Goal: Task Accomplishment & Management: Complete application form

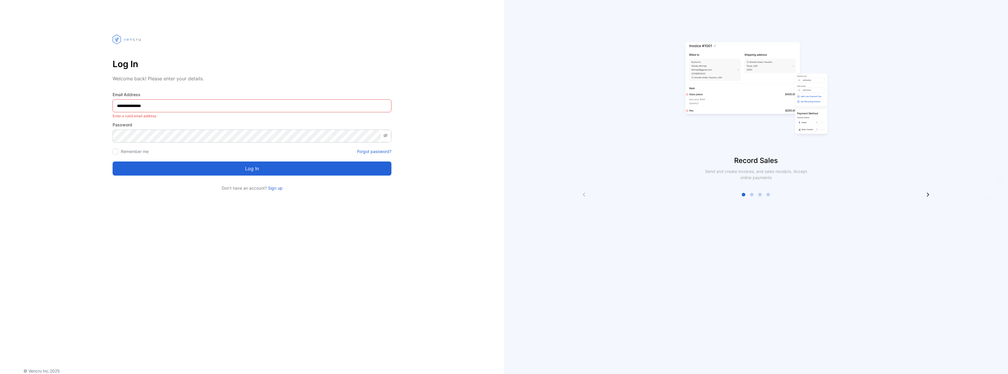
click at [145, 107] on Address-inputemail "**********" at bounding box center [252, 105] width 279 height 13
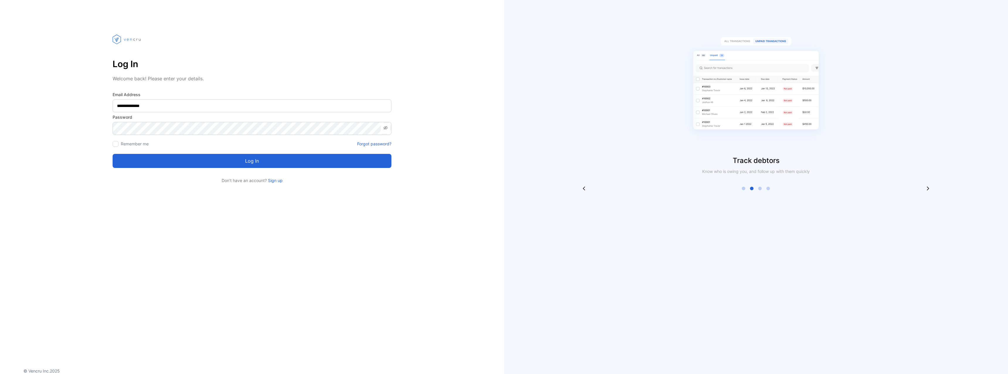
type Address-inputemail "**********"
click at [206, 159] on button "Log in" at bounding box center [252, 161] width 279 height 14
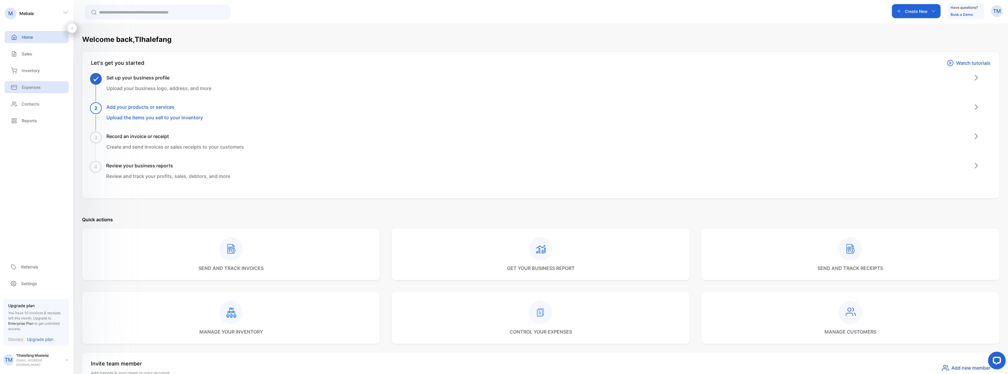
click at [35, 89] on p "Expenses" at bounding box center [31, 87] width 19 height 6
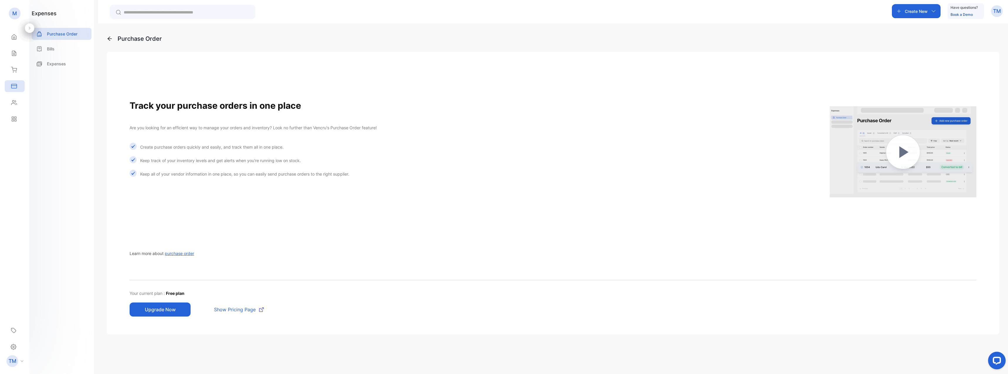
click at [999, 13] on p "TM" at bounding box center [997, 11] width 8 height 8
click at [17, 35] on div "Home" at bounding box center [15, 37] width 20 height 12
click at [998, 7] on div "TM" at bounding box center [997, 11] width 12 height 12
click at [973, 51] on span "Logout" at bounding box center [969, 48] width 16 height 6
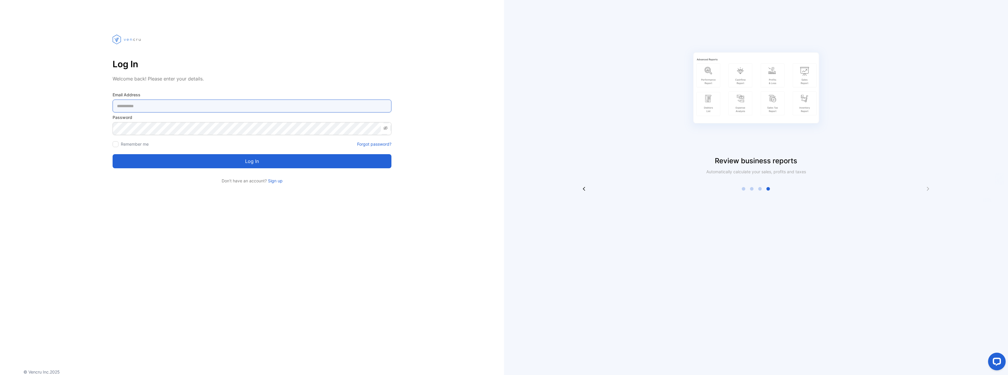
click at [169, 108] on Address-inputemail "email" at bounding box center [252, 105] width 279 height 13
paste Address-inputemail "**********"
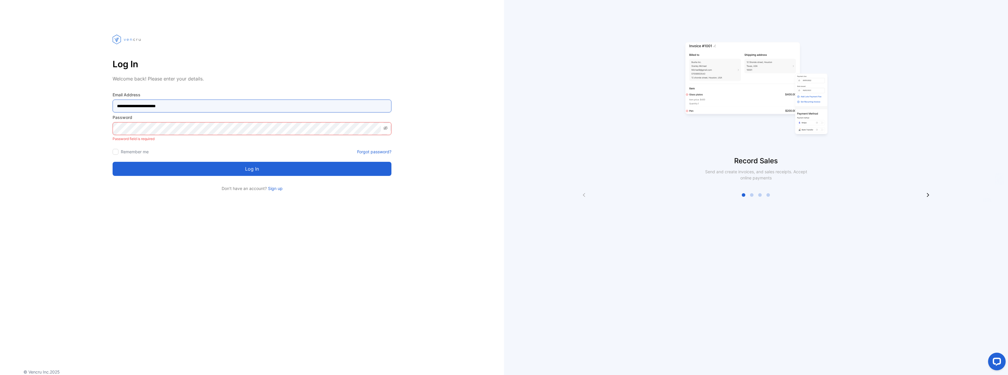
type Address-inputemail "**********"
drag, startPoint x: 186, startPoint y: 107, endPoint x: 82, endPoint y: 101, distance: 104.0
click at [40, 93] on div "**********" at bounding box center [252, 107] width 504 height 168
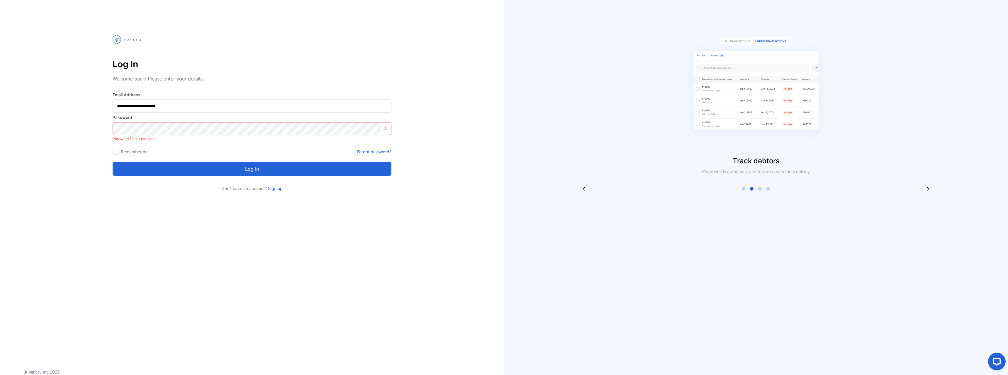
click at [276, 186] on link "Sign up" at bounding box center [275, 188] width 16 height 5
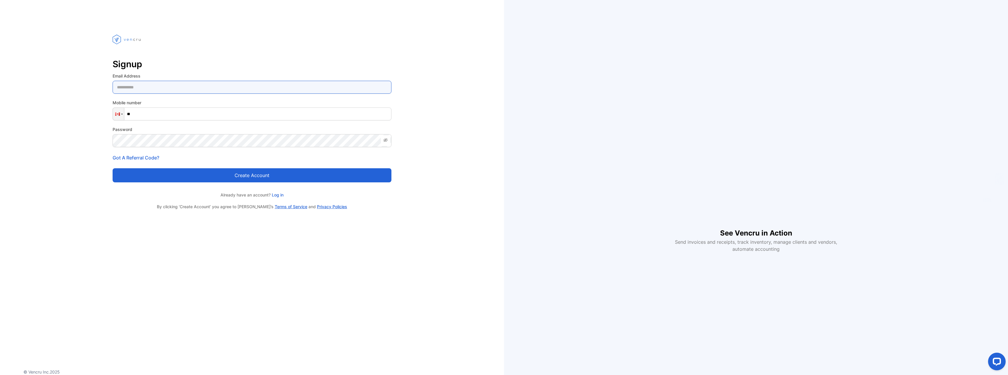
click at [171, 89] on Address-inputemail "email" at bounding box center [252, 87] width 279 height 13
paste Address-inputemail "**********"
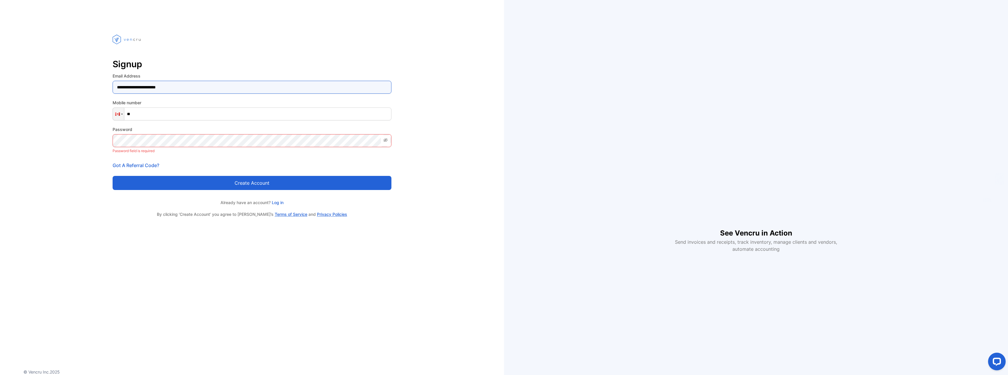
type Address-inputemail "**********"
click at [219, 116] on input "**" at bounding box center [252, 113] width 279 height 13
type input "**********"
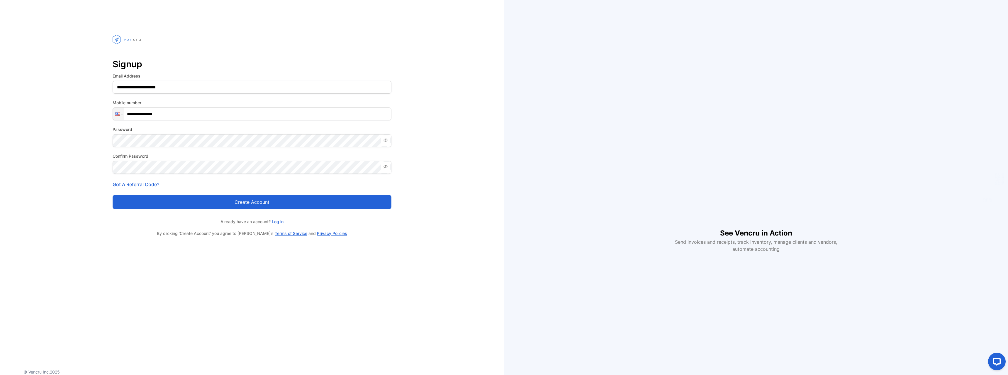
click at [184, 204] on button "Create account" at bounding box center [252, 202] width 279 height 14
click at [238, 202] on button "Create account" at bounding box center [252, 202] width 279 height 14
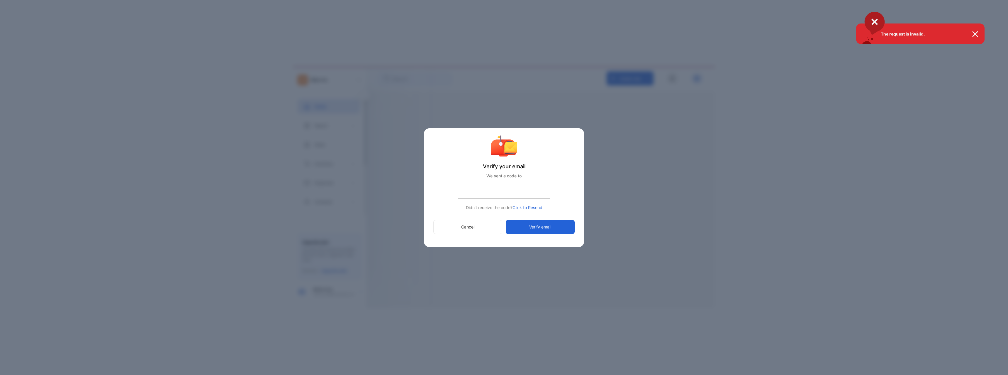
click at [518, 192] on div "The request is invalid." at bounding box center [504, 187] width 1008 height 375
click at [517, 190] on input "number" at bounding box center [504, 191] width 93 height 14
click at [538, 223] on button "Verify email" at bounding box center [540, 227] width 69 height 14
click at [519, 185] on input "******" at bounding box center [504, 191] width 93 height 14
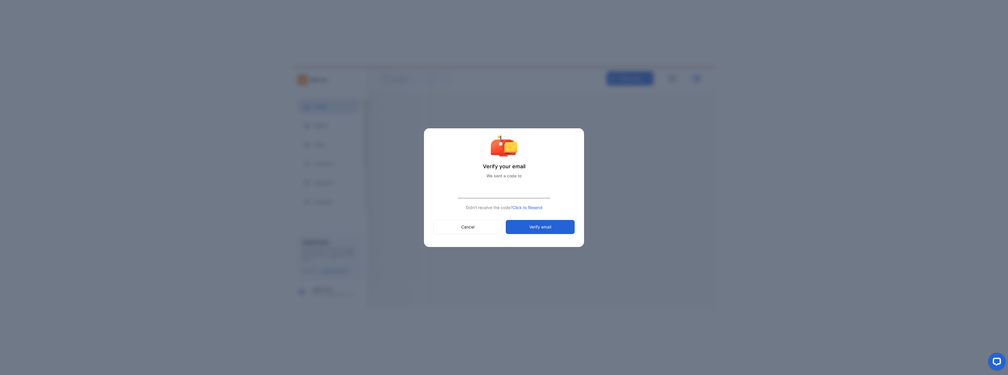
click at [519, 184] on input "******" at bounding box center [504, 191] width 93 height 14
type input "******"
click at [544, 226] on button "Verify email" at bounding box center [540, 227] width 69 height 14
click at [533, 207] on span "Click to Resend" at bounding box center [528, 207] width 30 height 5
click at [528, 207] on span "Click to Resend" at bounding box center [528, 207] width 30 height 5
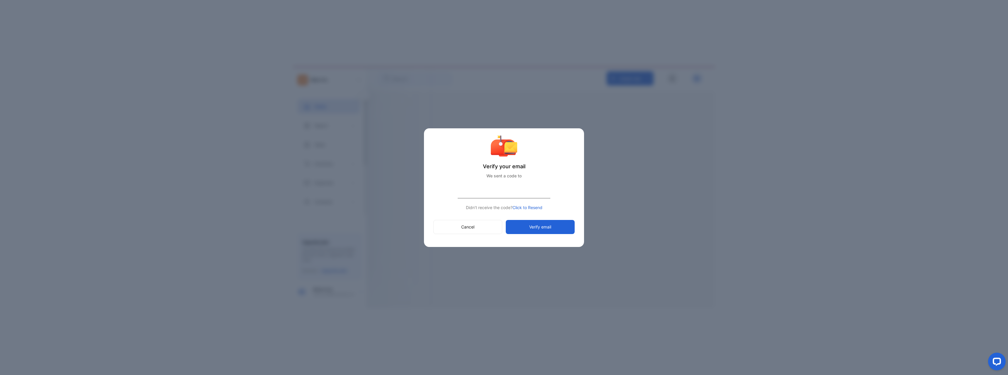
click at [483, 226] on button "Cancel" at bounding box center [467, 227] width 69 height 14
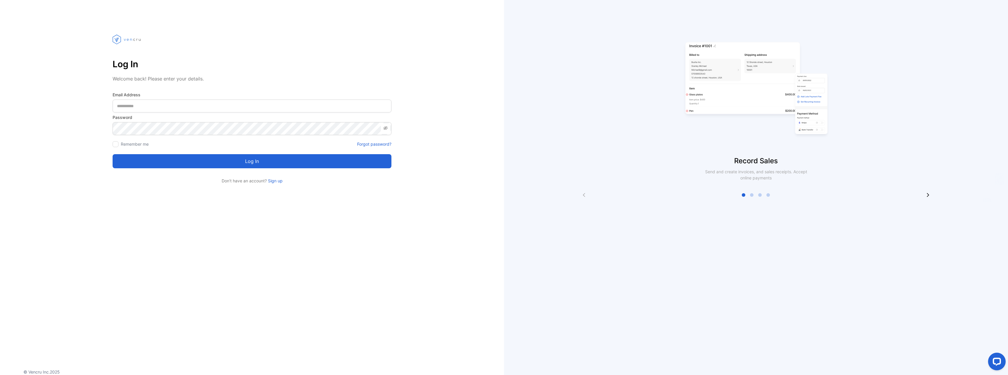
click at [484, 227] on div "Log In Welcome back! Please enter your details. Email Address Password Remember…" at bounding box center [252, 187] width 504 height 375
click at [175, 108] on Address-inputemail "email" at bounding box center [252, 105] width 279 height 13
type Address-inputemail "**********"
click at [135, 144] on label "Remember me" at bounding box center [135, 143] width 28 height 5
click at [139, 157] on button "Log in" at bounding box center [252, 161] width 279 height 14
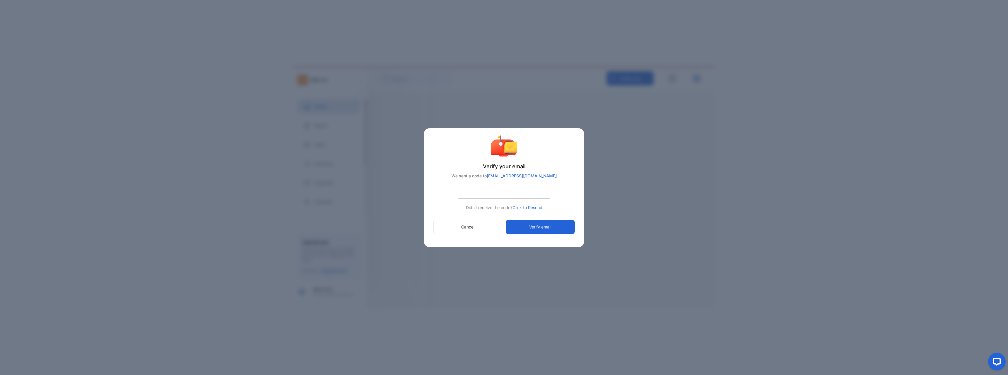
click at [516, 194] on input "number" at bounding box center [504, 191] width 93 height 14
click at [530, 208] on span "Click to Resend" at bounding box center [528, 207] width 30 height 5
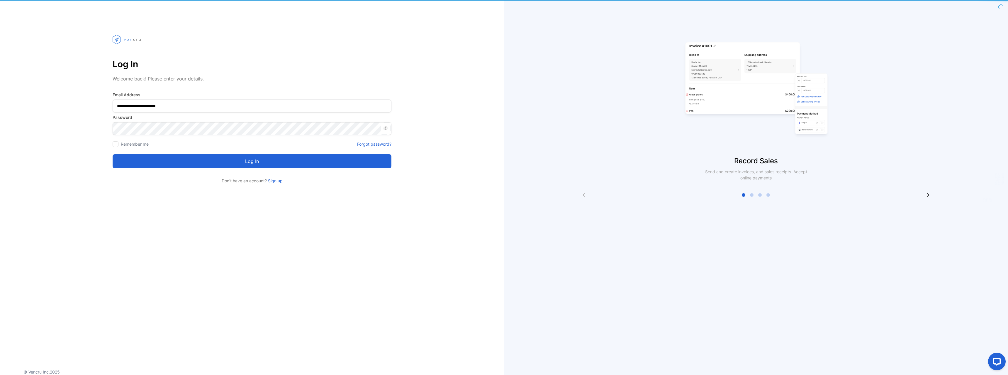
click at [248, 159] on button "Log in" at bounding box center [252, 161] width 279 height 14
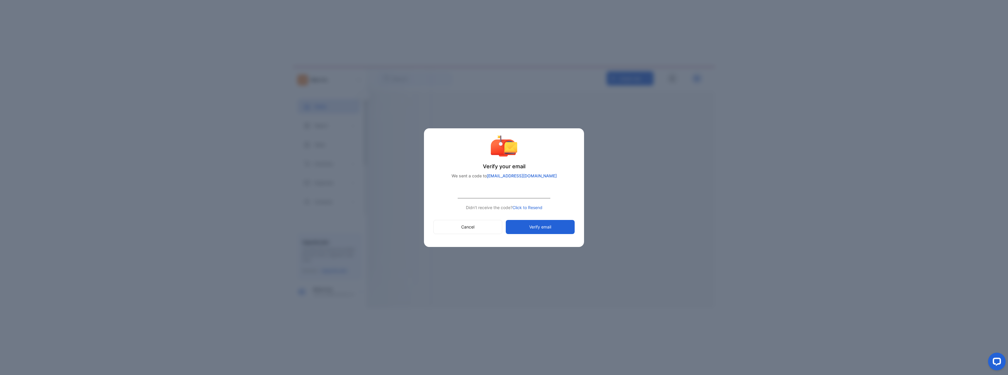
click at [556, 229] on button "Verify email" at bounding box center [540, 227] width 69 height 14
click at [487, 194] on input "number" at bounding box center [504, 191] width 93 height 14
type input "******"
click at [536, 227] on button "Verify email" at bounding box center [540, 227] width 69 height 14
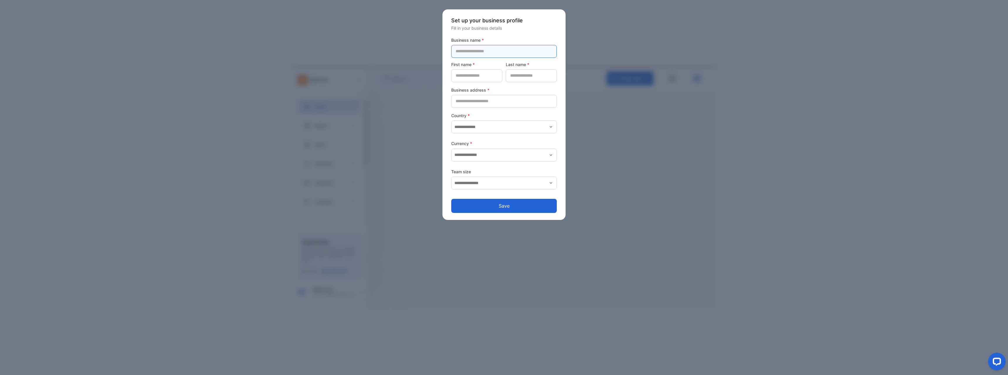
click at [515, 47] on name-inputcompanyname "text" at bounding box center [504, 51] width 106 height 13
paste name-inputcompanyname "**********"
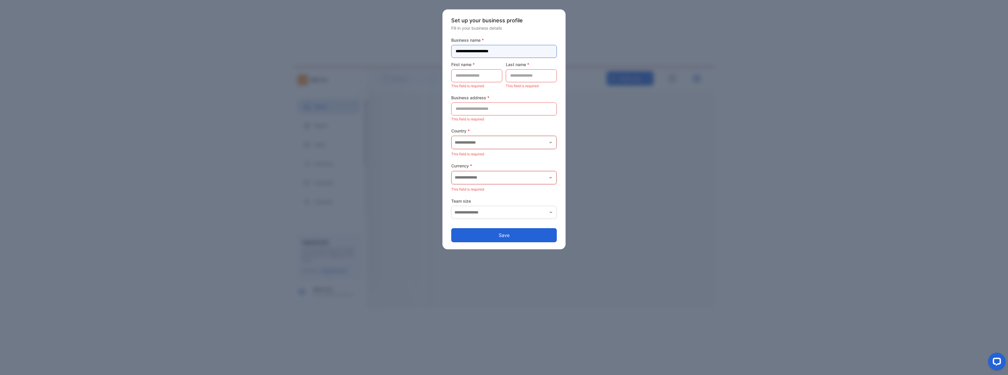
type name-inputcompanyname "**********"
click at [488, 71] on name-inputfirstname "text" at bounding box center [476, 75] width 51 height 13
click at [524, 75] on name-inputlastname "text" at bounding box center [531, 75] width 51 height 13
click at [489, 75] on name-inputfirstname "text" at bounding box center [476, 75] width 51 height 13
paste name-inputfirstname "**********"
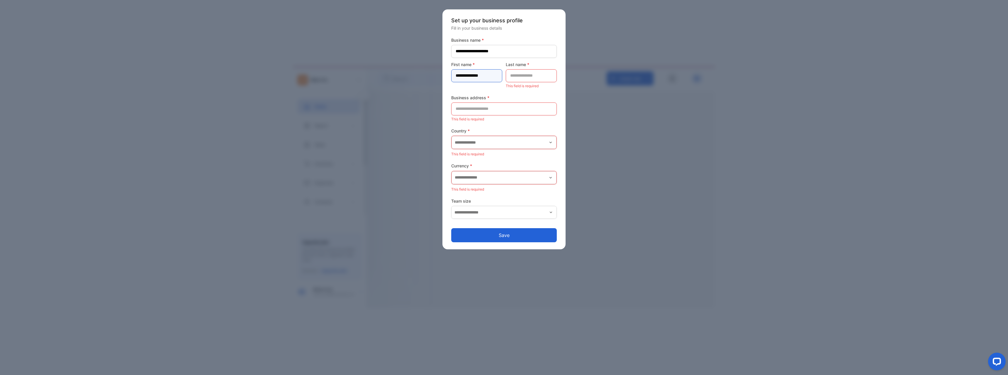
click at [500, 74] on name-inputfirstname "**********" at bounding box center [476, 75] width 51 height 13
type name-inputfirstname "*******"
click at [529, 74] on name-inputlastname "text" at bounding box center [531, 75] width 51 height 13
paste name-inputlastname "*******"
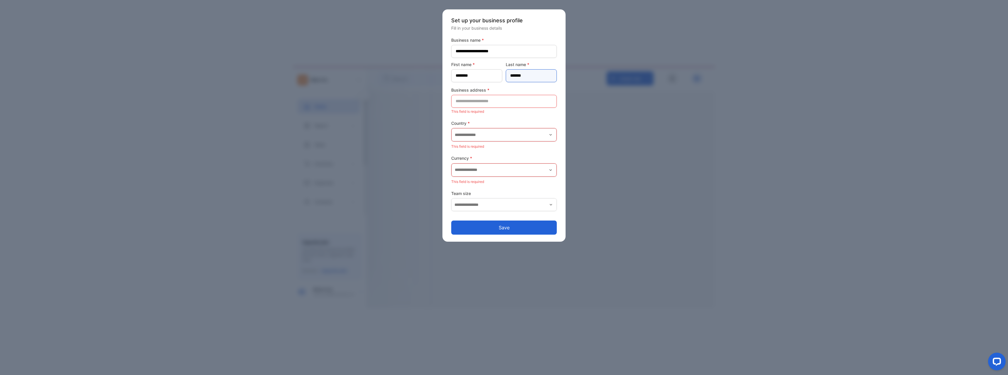
type name-inputlastname "*******"
click at [501, 107] on address-inputaddress "text" at bounding box center [504, 101] width 106 height 13
click at [529, 96] on address-inputaddress "text" at bounding box center [504, 101] width 106 height 13
paste address-inputaddress "**********"
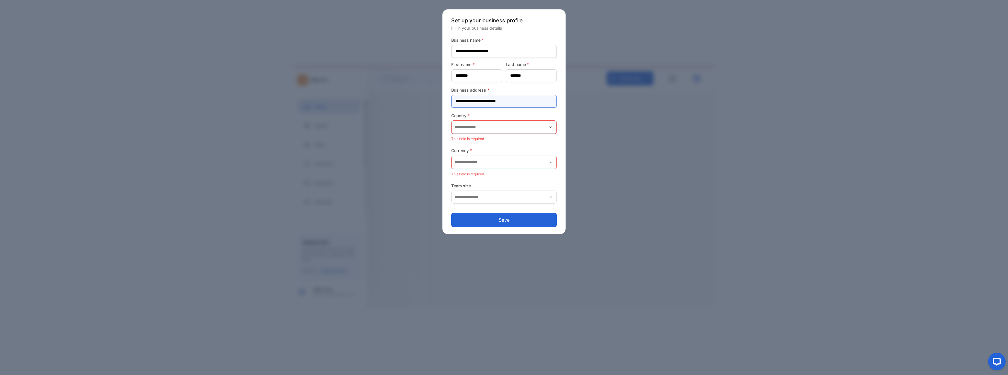
type address-inputaddress "**********"
click at [468, 130] on input "text" at bounding box center [504, 127] width 105 height 13
type input "*"
click at [494, 170] on p "[GEOGRAPHIC_DATA]" at bounding box center [505, 171] width 99 height 6
type input "**********"
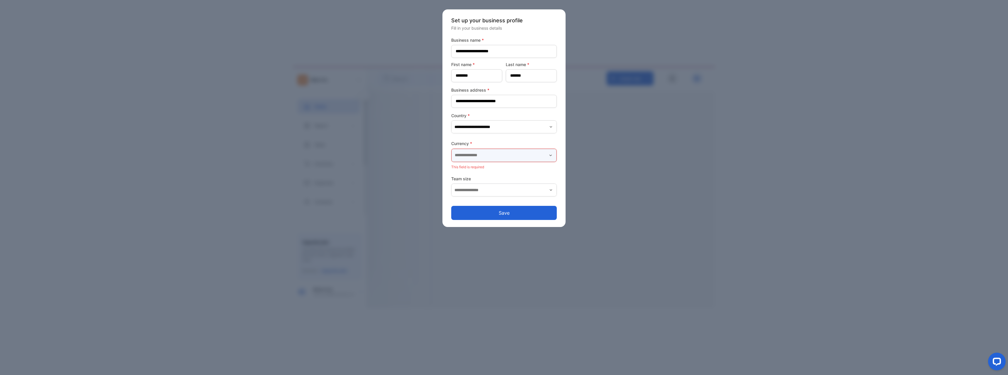
click at [481, 154] on input "text" at bounding box center [504, 155] width 105 height 13
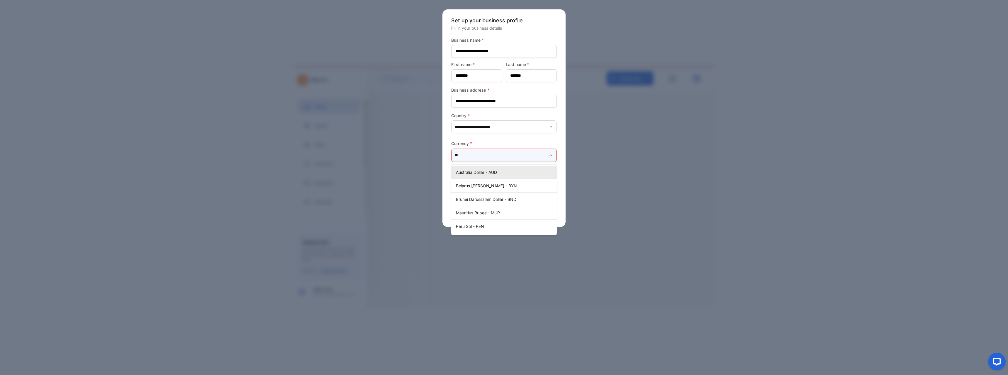
type input "*"
click at [476, 170] on p "United States Dollar - $" at bounding box center [505, 172] width 99 height 6
type input "**********"
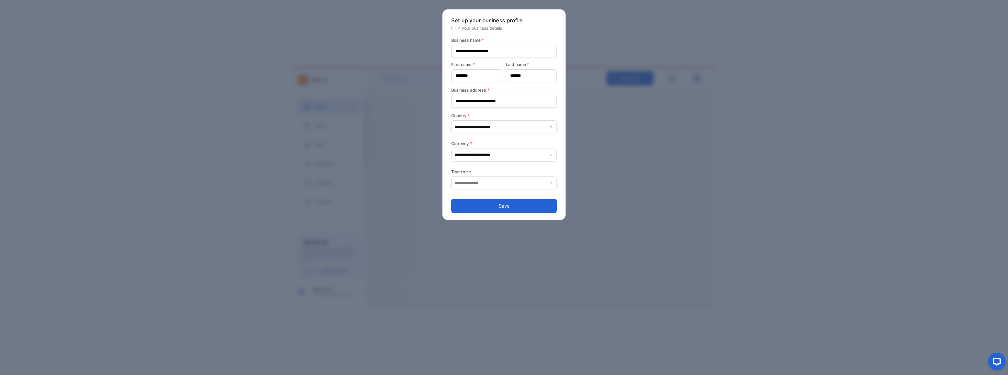
click at [485, 206] on button "Save" at bounding box center [504, 206] width 106 height 14
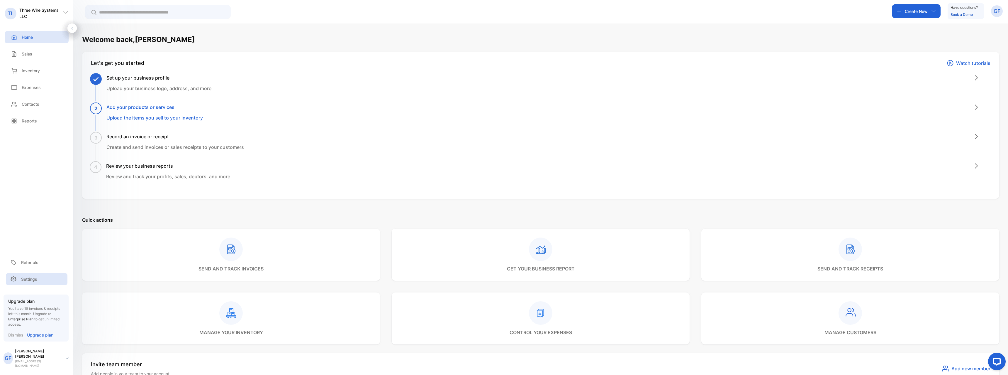
click at [26, 282] on p "Settings" at bounding box center [29, 279] width 16 height 6
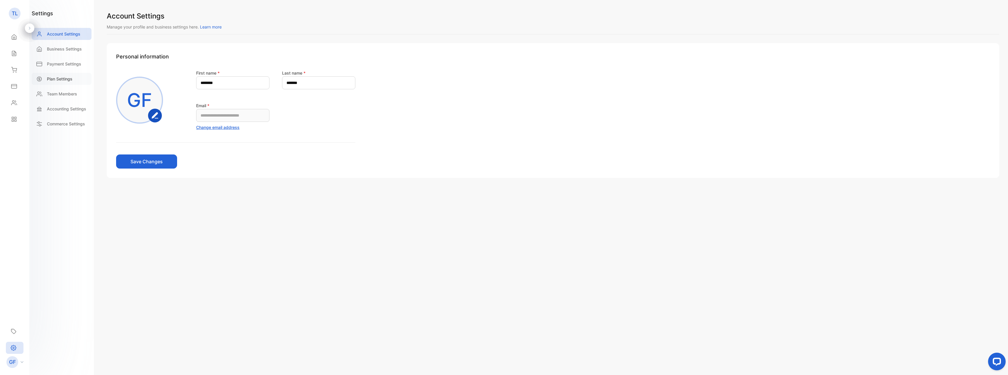
click at [72, 79] on p "Plan Settings" at bounding box center [60, 79] width 26 height 6
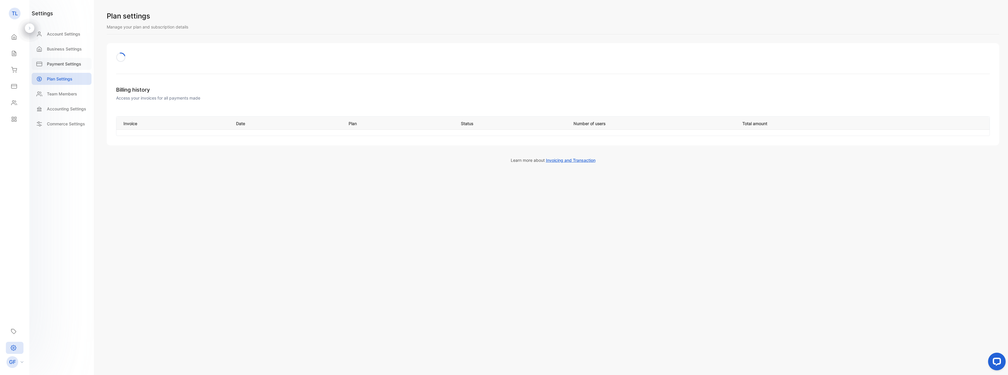
click at [72, 63] on p "Payment Settings" at bounding box center [64, 64] width 34 height 6
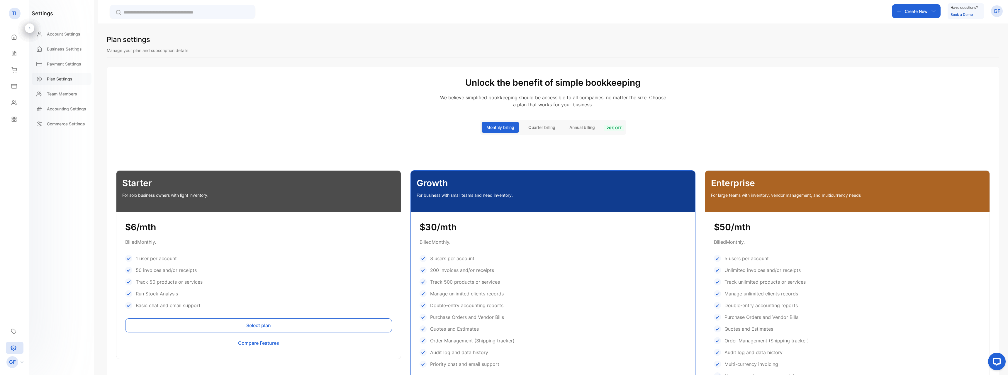
click at [74, 79] on div "Plan Settings" at bounding box center [62, 79] width 60 height 12
click at [74, 109] on p "Accounting Settings" at bounding box center [66, 109] width 39 height 6
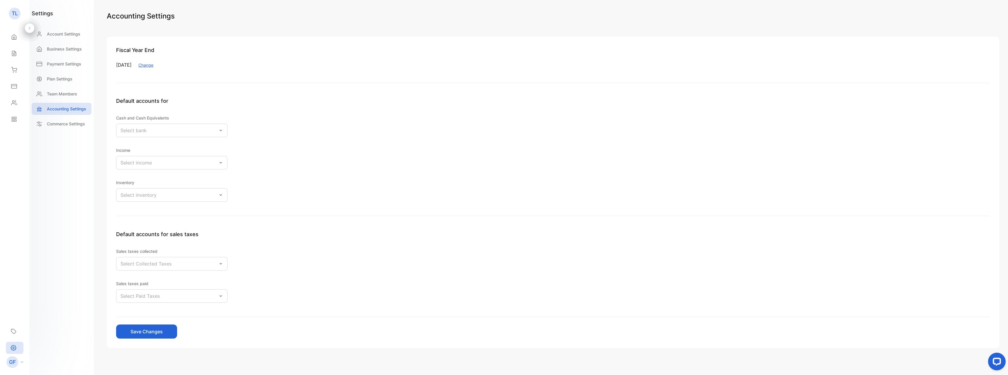
click at [149, 130] on div "Select bank" at bounding box center [171, 129] width 111 height 13
click at [61, 129] on div "Commerce Settings" at bounding box center [62, 124] width 60 height 12
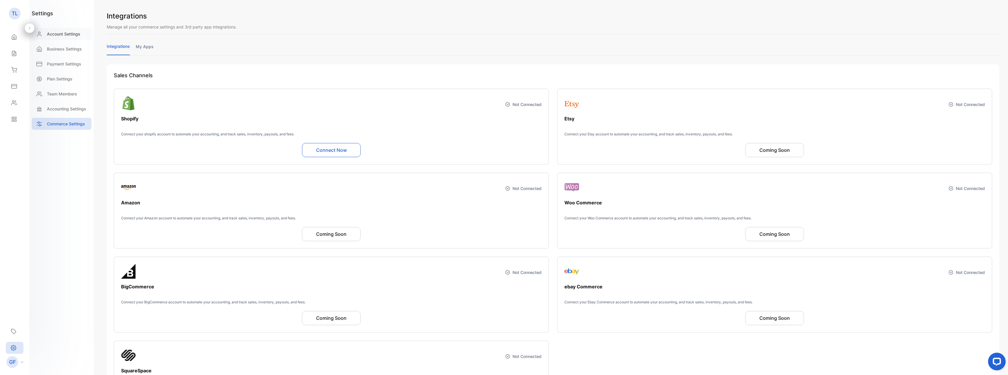
click at [68, 35] on p "Account Settings" at bounding box center [63, 34] width 33 height 6
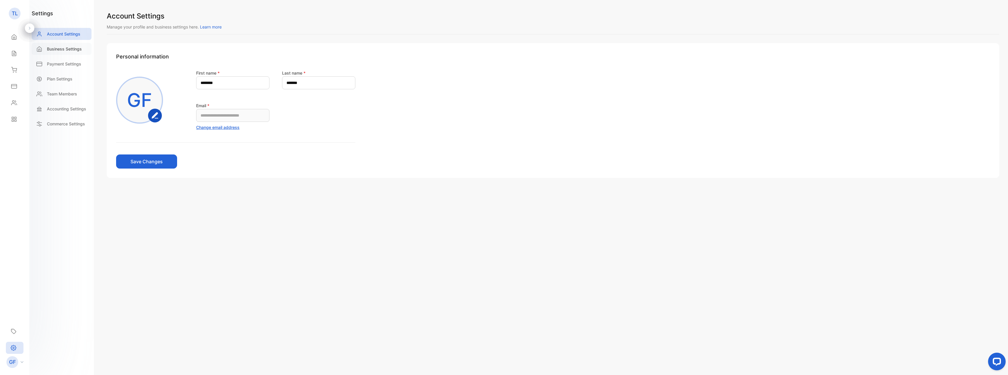
click at [67, 50] on p "Business Settings" at bounding box center [64, 49] width 35 height 6
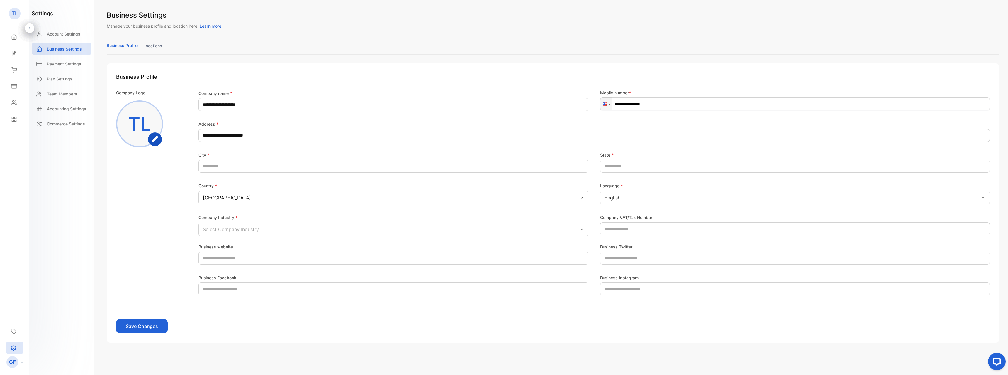
scroll to position [1, 0]
click at [14, 119] on icon at bounding box center [14, 119] width 6 height 6
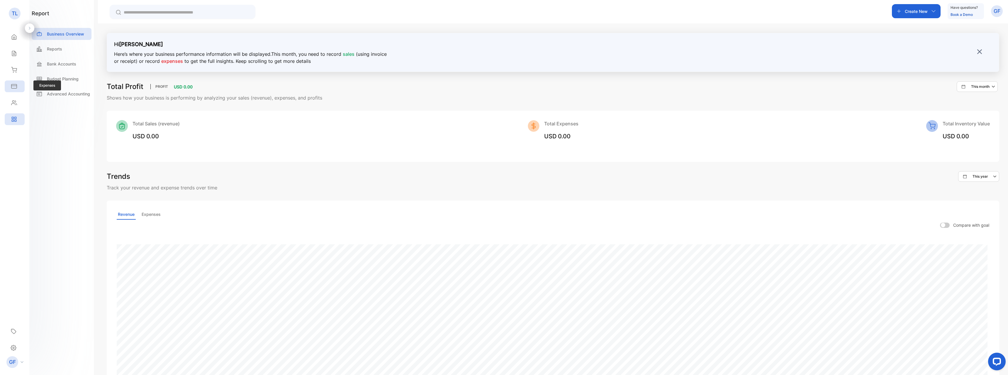
click at [14, 85] on icon at bounding box center [14, 86] width 6 height 6
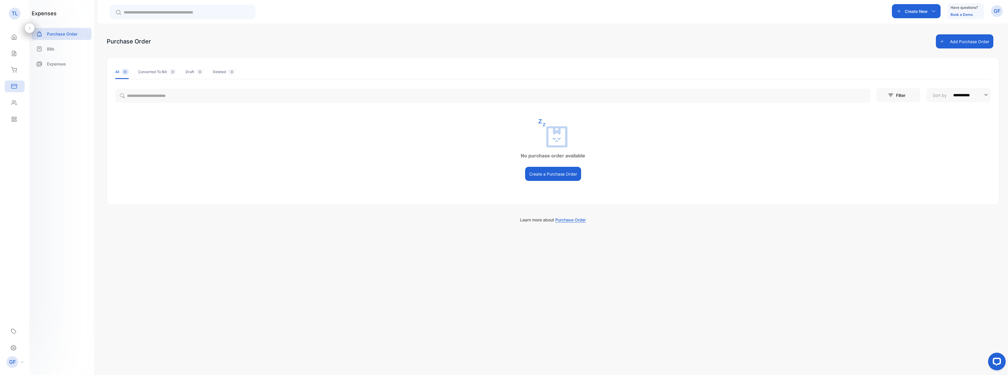
click at [999, 11] on p "GF" at bounding box center [997, 11] width 7 height 8
click at [915, 13] on p "Create New" at bounding box center [916, 11] width 23 height 6
click at [934, 174] on div "Create a Purchase Order" at bounding box center [553, 174] width 892 height 14
click at [13, 35] on icon at bounding box center [14, 37] width 6 height 6
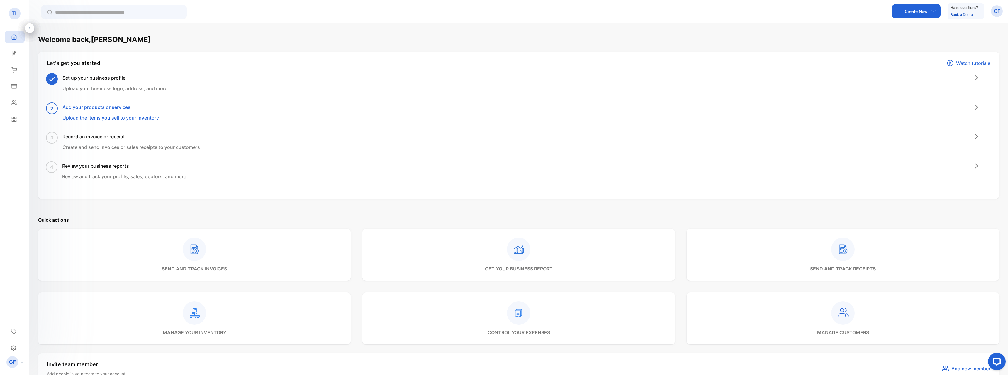
click at [15, 16] on p "TL" at bounding box center [15, 14] width 6 height 8
click at [18, 343] on div "Settings" at bounding box center [15, 347] width 18 height 12
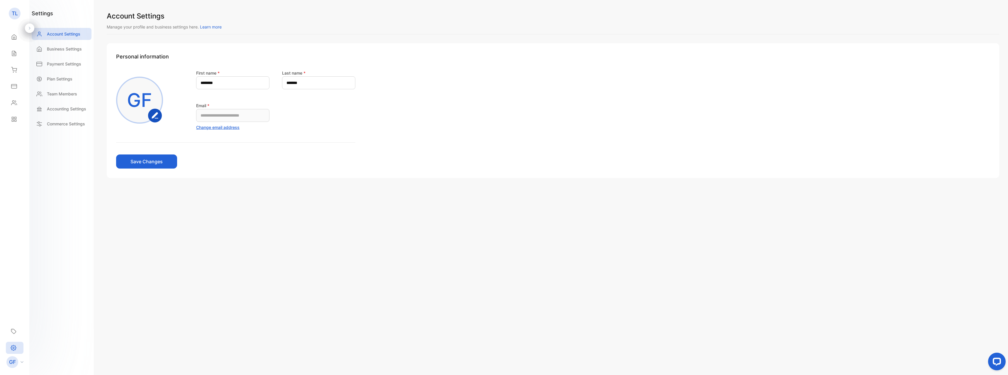
click at [19, 360] on div "GF" at bounding box center [17, 362] width 26 height 12
click at [14, 346] on icon at bounding box center [14, 347] width 6 height 6
click at [66, 54] on div "Business Settings" at bounding box center [62, 49] width 60 height 12
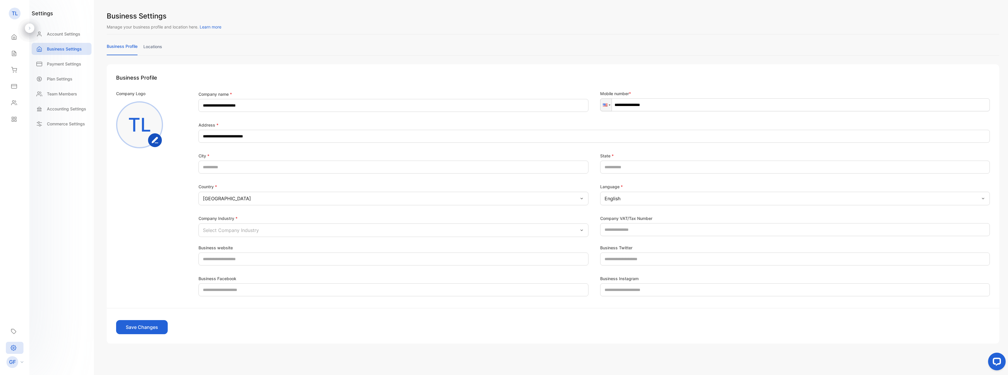
click at [71, 40] on div "Account Settings" at bounding box center [62, 35] width 60 height 15
click at [71, 34] on p "Account Settings" at bounding box center [63, 34] width 33 height 6
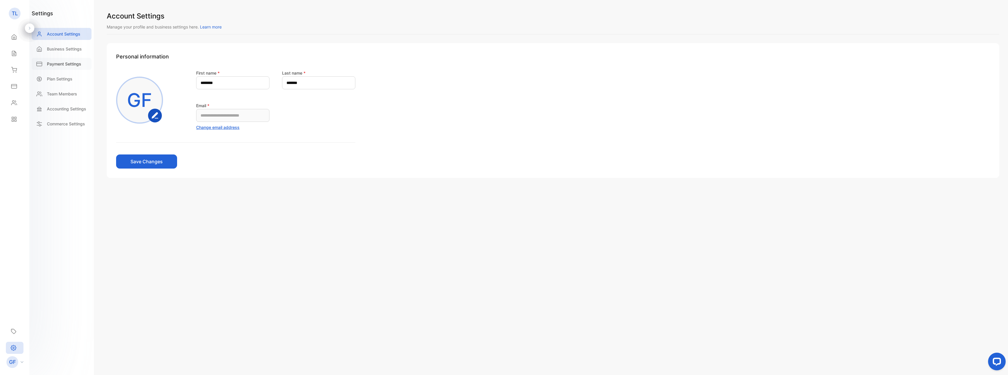
click at [70, 65] on p "Payment Settings" at bounding box center [64, 64] width 34 height 6
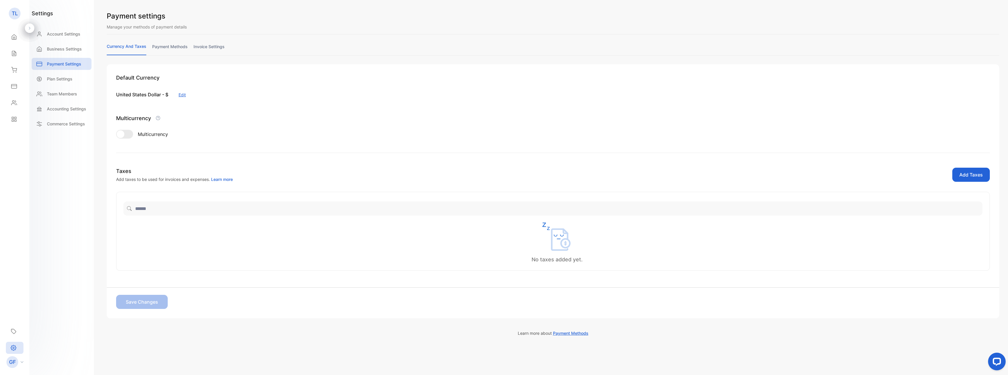
click at [173, 43] on div "Payment settings Manage your methods of payment details currency and taxes paym…" at bounding box center [553, 164] width 893 height 307
click at [172, 47] on link "payment methods" at bounding box center [169, 48] width 35 height 11
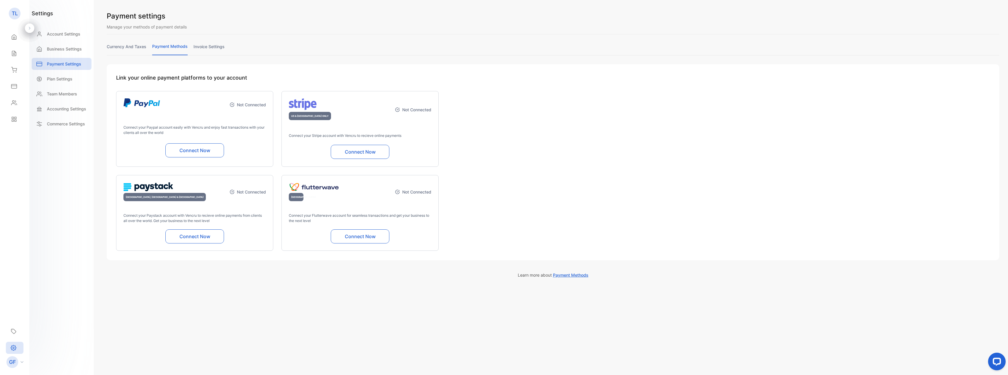
click at [368, 152] on button "Connect Now" at bounding box center [360, 152] width 59 height 14
click at [135, 43] on div "currency and taxes payment methods invoice settings" at bounding box center [553, 49] width 893 height 12
click at [139, 47] on link "currency and taxes" at bounding box center [127, 48] width 40 height 11
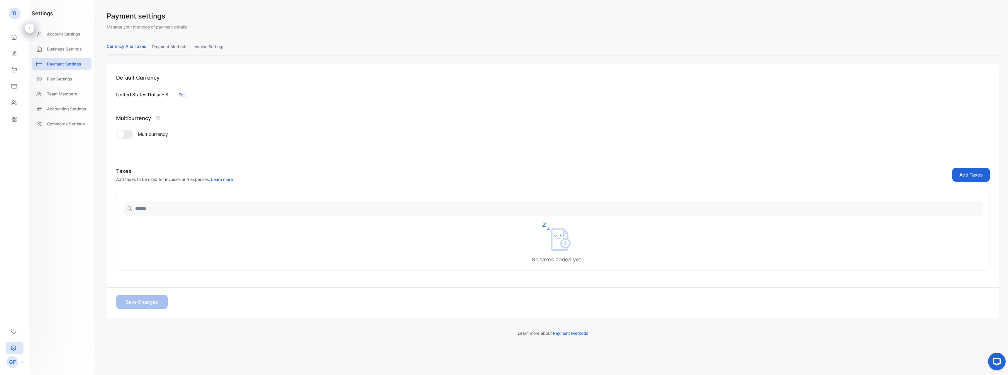
click at [204, 46] on link "invoice settings" at bounding box center [209, 48] width 31 height 11
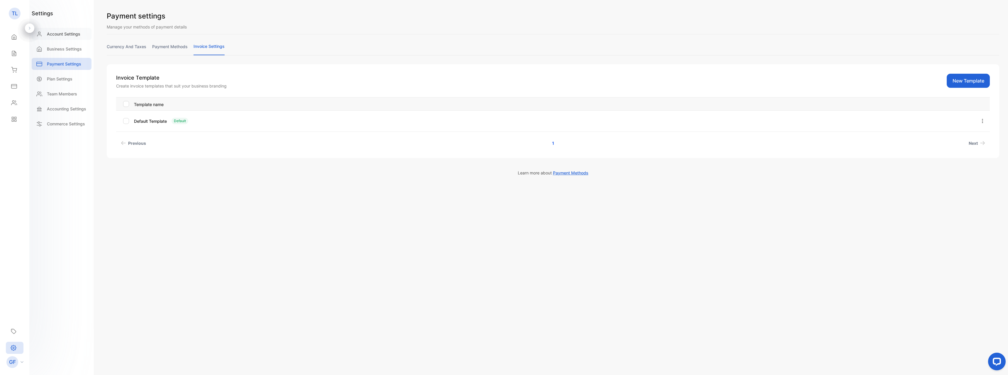
click at [63, 38] on div "Account Settings" at bounding box center [62, 34] width 60 height 12
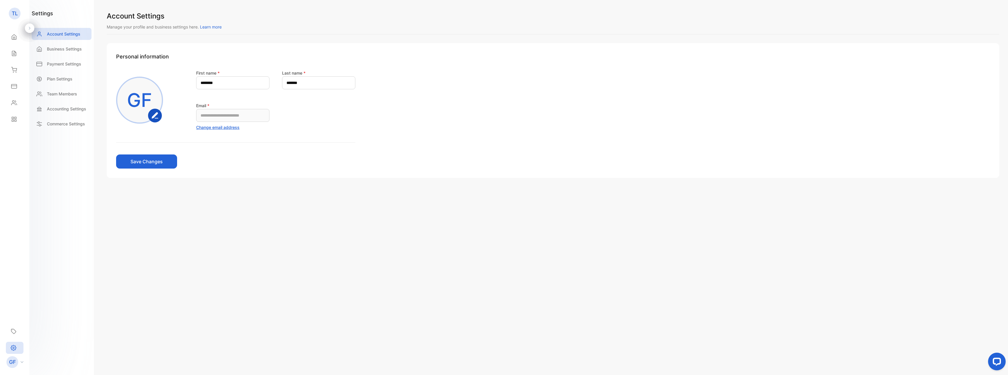
click at [16, 15] on p "TL" at bounding box center [15, 14] width 6 height 8
click at [14, 11] on p "TL" at bounding box center [15, 14] width 6 height 8
click at [13, 349] on icon at bounding box center [14, 347] width 6 height 6
click at [14, 76] on div "Inventory Inventory" at bounding box center [15, 70] width 20 height 16
click at [13, 87] on icon at bounding box center [14, 86] width 6 height 6
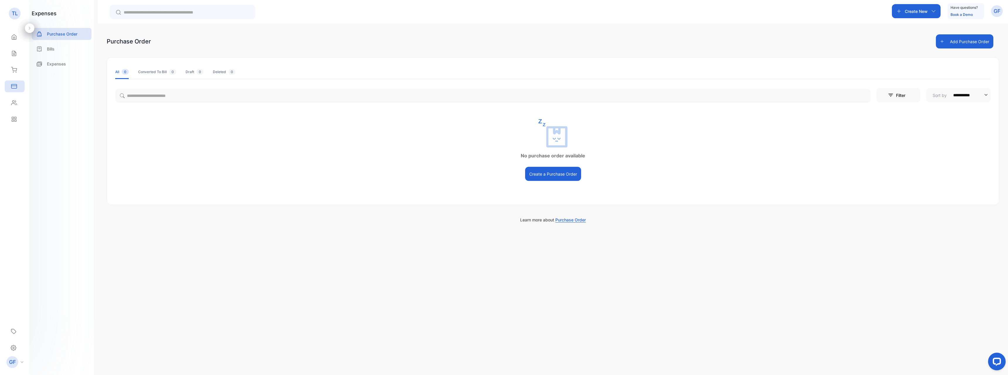
click at [13, 13] on p "TL" at bounding box center [15, 14] width 6 height 8
click at [30, 26] on icon at bounding box center [30, 28] width 4 height 4
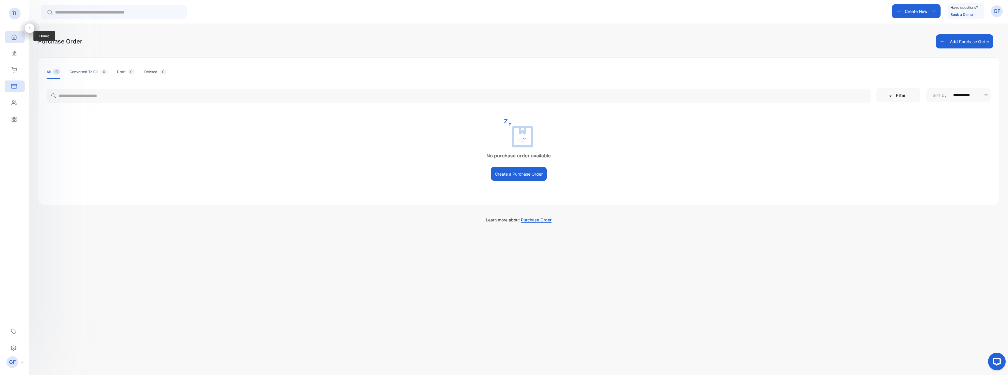
click at [9, 42] on div "Home" at bounding box center [15, 37] width 20 height 12
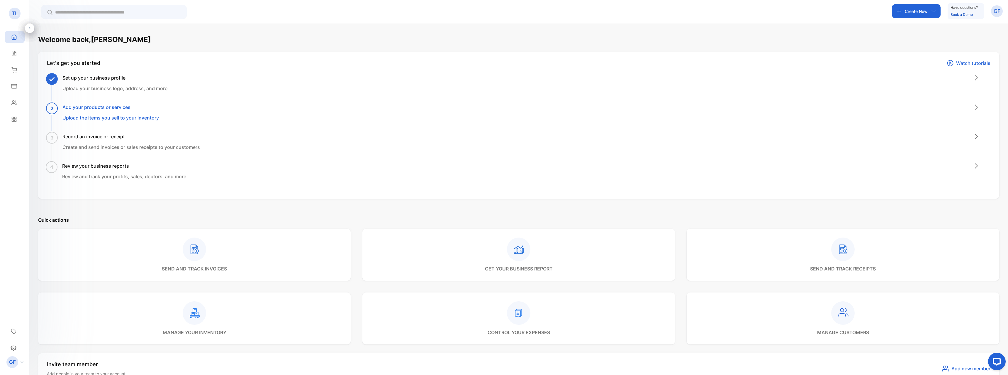
click at [1003, 12] on div "Create New Have questions? Book a Demo GF" at bounding box center [518, 11] width 979 height 23
click at [1000, 12] on p "GF" at bounding box center [997, 11] width 7 height 8
click at [106, 138] on h3 "Record an invoice or receipt" at bounding box center [131, 136] width 138 height 7
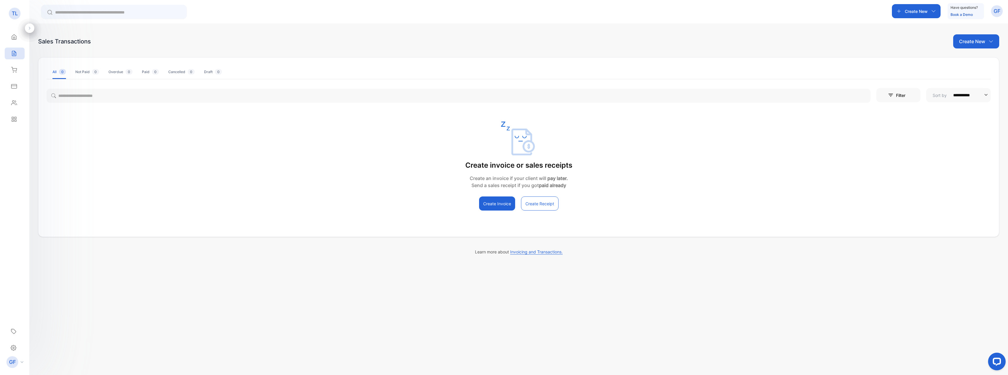
click at [492, 205] on button "Create Invoice" at bounding box center [497, 203] width 36 height 14
click at [493, 202] on button "Create Invoice" at bounding box center [497, 203] width 36 height 14
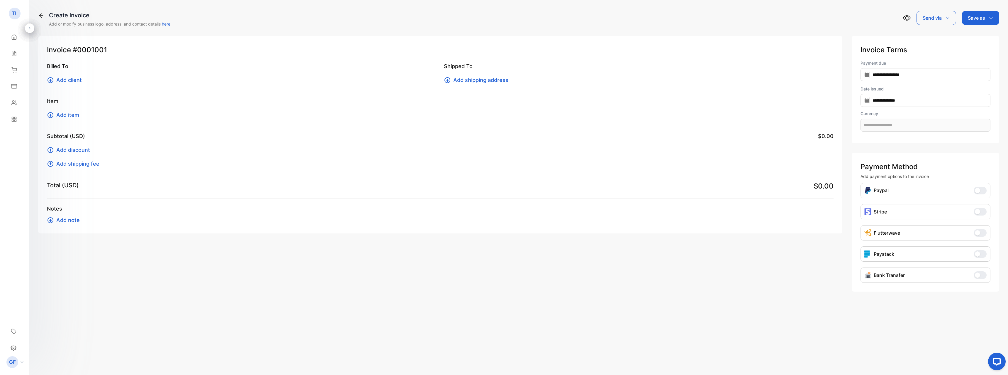
click at [980, 211] on button "Stripe" at bounding box center [980, 212] width 13 height 8
type input "**********"
click at [980, 187] on button "Paypal" at bounding box center [980, 191] width 13 height 8
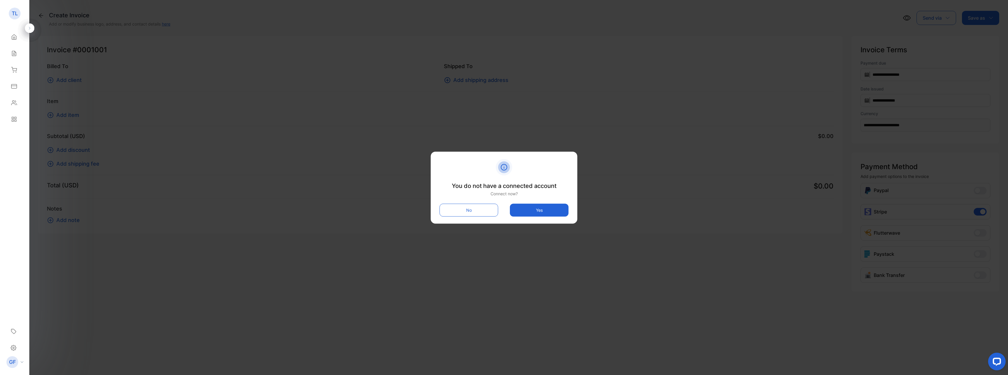
click at [471, 208] on button "No" at bounding box center [469, 209] width 59 height 13
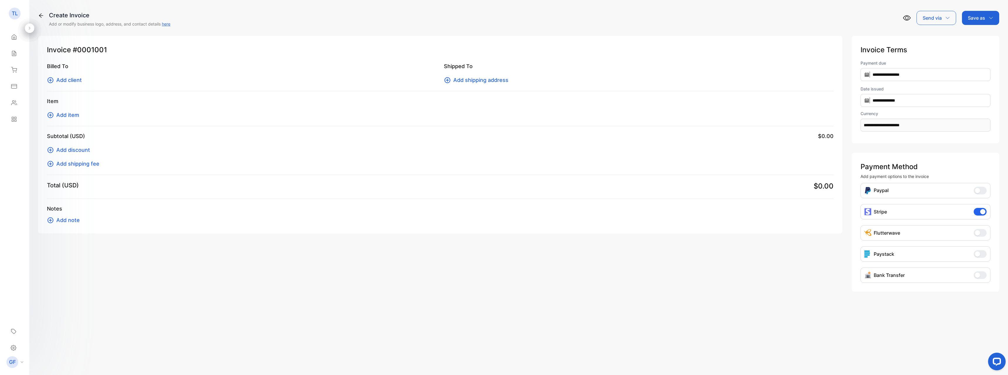
click at [985, 277] on button "Bank Transfer" at bounding box center [980, 275] width 13 height 8
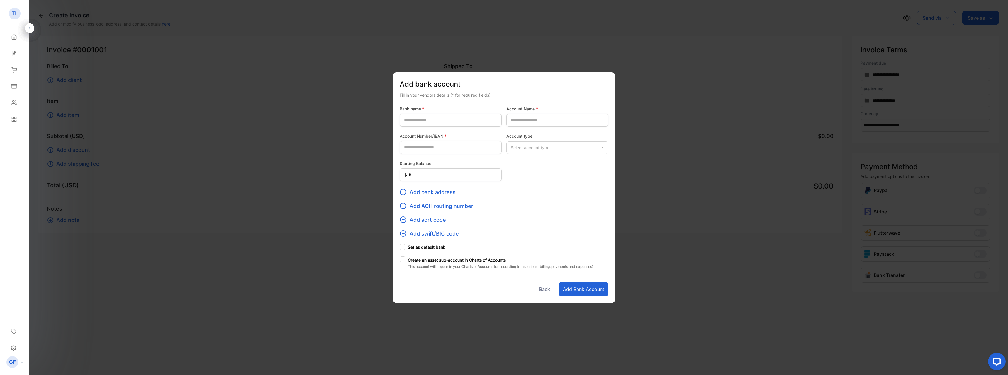
click at [546, 288] on button "Back" at bounding box center [544, 289] width 19 height 14
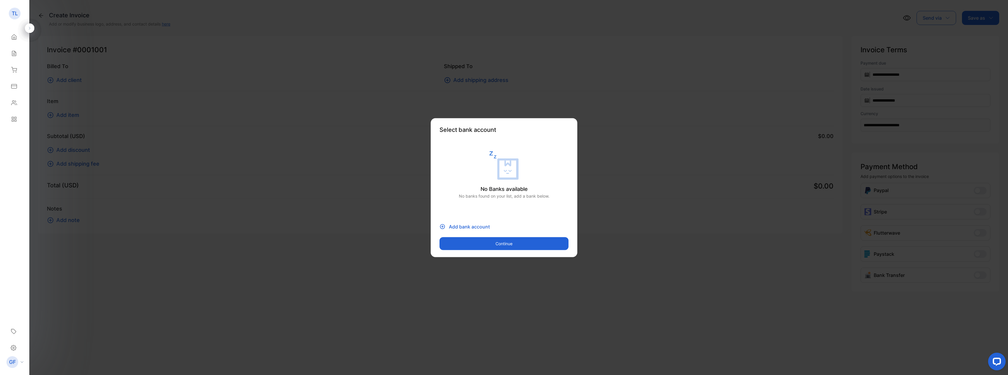
click at [485, 242] on button "Continue" at bounding box center [504, 243] width 129 height 13
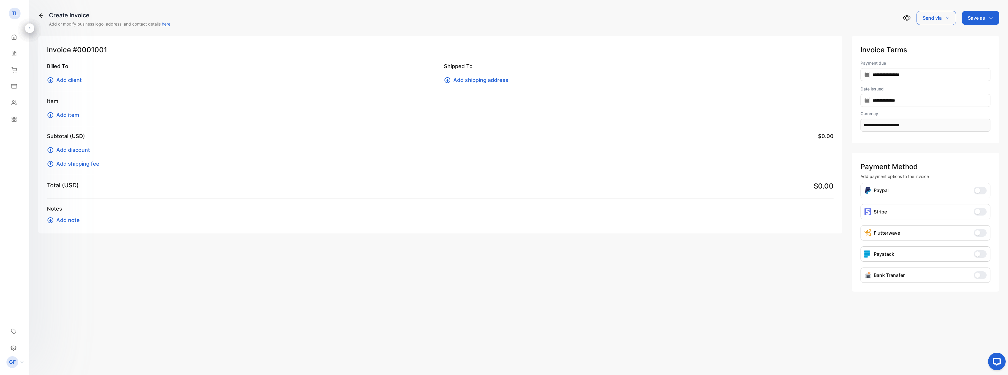
click at [982, 211] on button "Stripe" at bounding box center [980, 212] width 13 height 8
click at [72, 80] on span "Add client" at bounding box center [69, 80] width 26 height 8
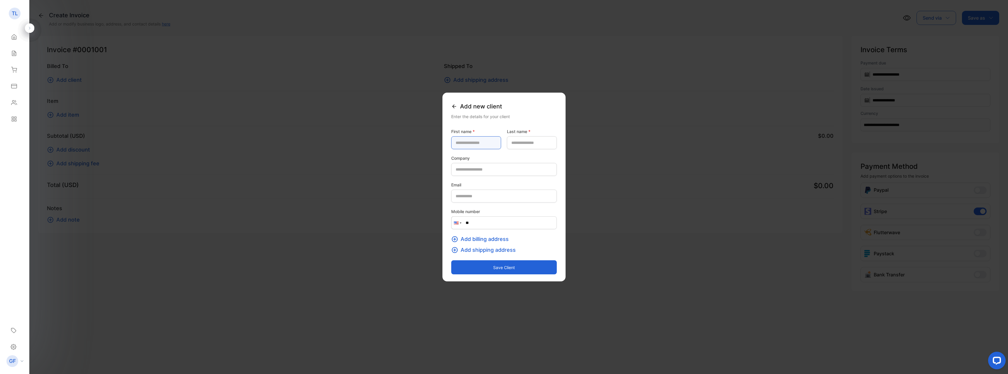
click at [460, 140] on name-inputfirstname "text" at bounding box center [476, 142] width 50 height 13
type name-inputfirstname "*******"
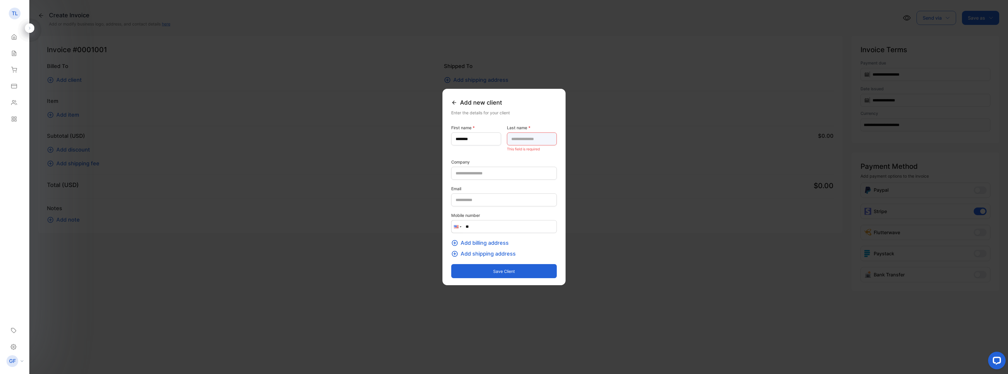
click at [524, 140] on name-inputlastname "text" at bounding box center [532, 139] width 50 height 13
type name-inputlastname "*******"
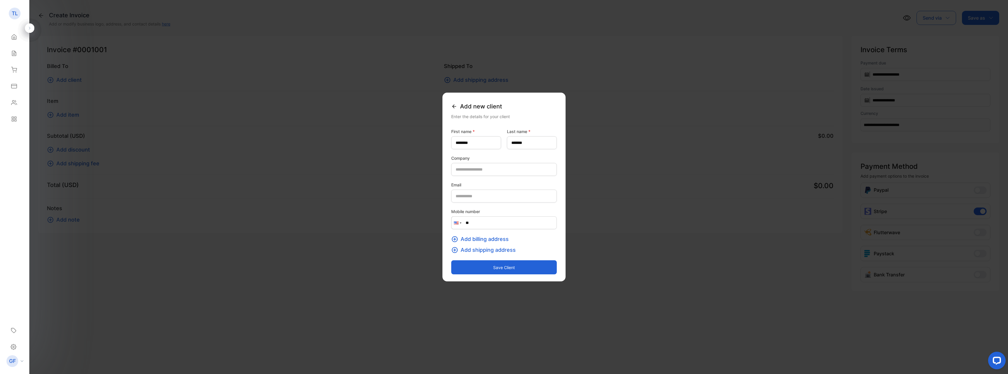
click at [492, 271] on button "Save client" at bounding box center [504, 267] width 106 height 14
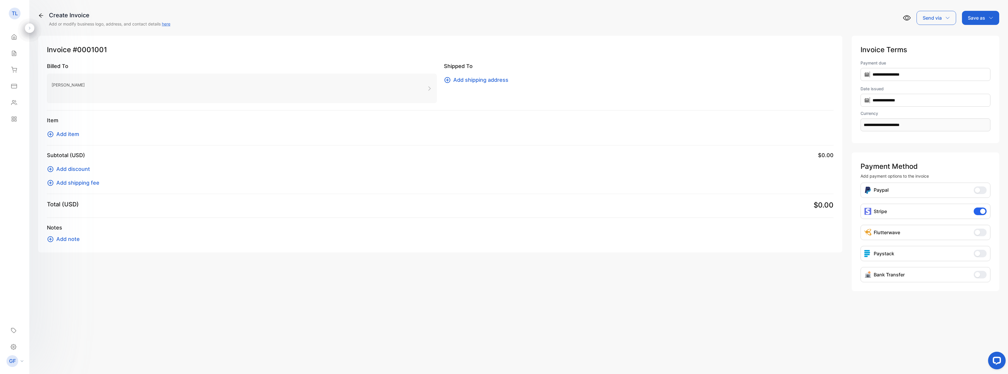
click at [62, 136] on span "Add item" at bounding box center [67, 134] width 23 height 8
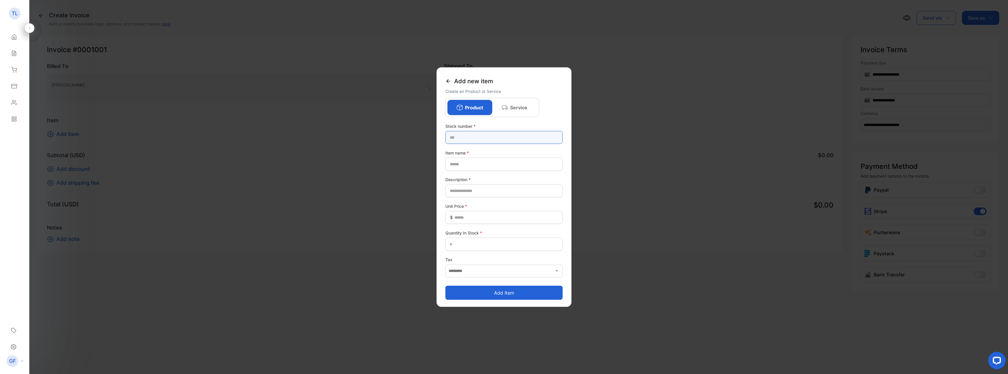
click at [480, 133] on number-inputstocknumber "text" at bounding box center [504, 137] width 117 height 13
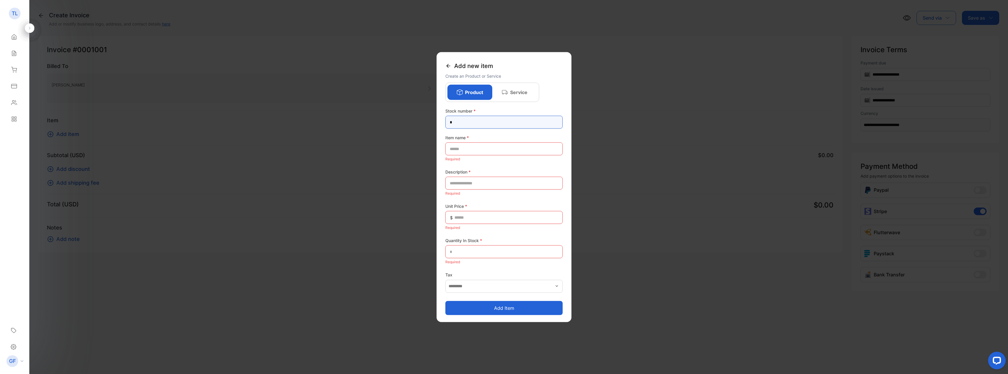
type number-inputstocknumber "*"
click at [477, 164] on form "Stock number * * Item name * Required Description * Required Unit Price * $ Req…" at bounding box center [504, 211] width 117 height 207
click at [475, 150] on name-inputproductname "text" at bounding box center [504, 149] width 117 height 13
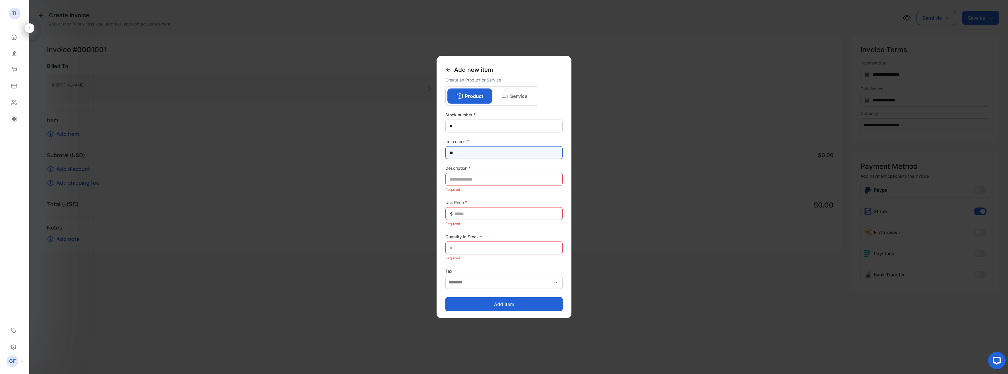
drag, startPoint x: 457, startPoint y: 155, endPoint x: 452, endPoint y: 155, distance: 4.4
click at [452, 155] on name-inputproductname "**" at bounding box center [504, 152] width 117 height 13
type name-inputproductname "**"
click at [471, 179] on input "text" at bounding box center [504, 179] width 117 height 13
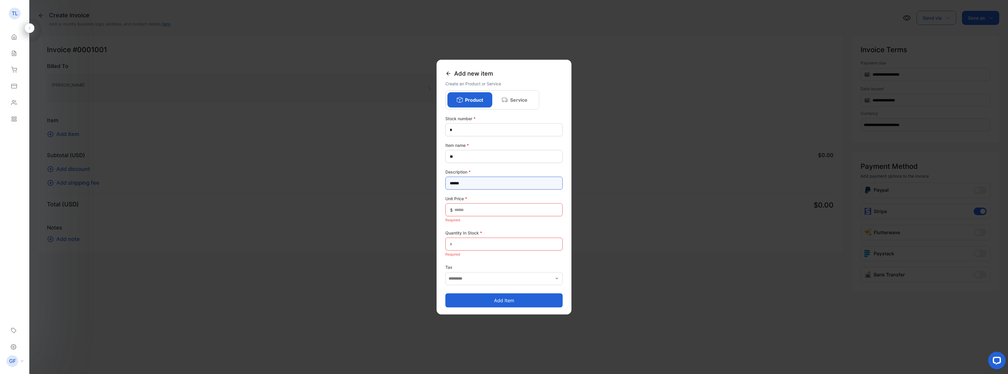
type input "******"
click at [469, 211] on Price-inputunitprice "text" at bounding box center [504, 210] width 117 height 13
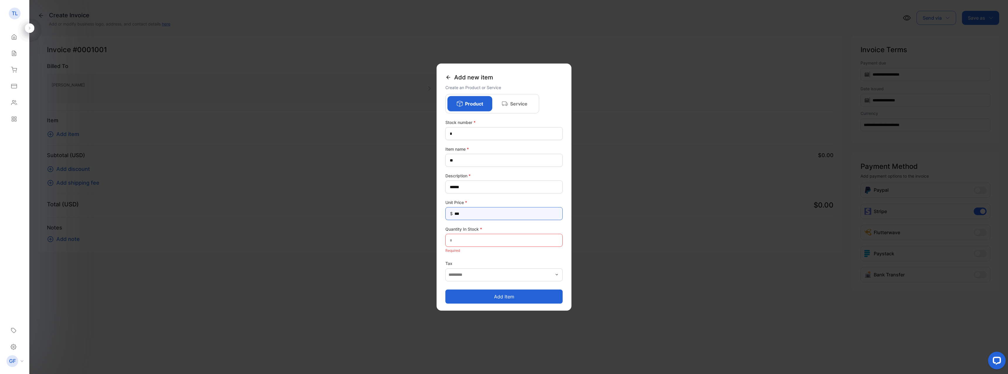
type Price-inputunitprice "***"
click at [474, 240] on Stock-inputQuantityInStock "text" at bounding box center [504, 240] width 117 height 13
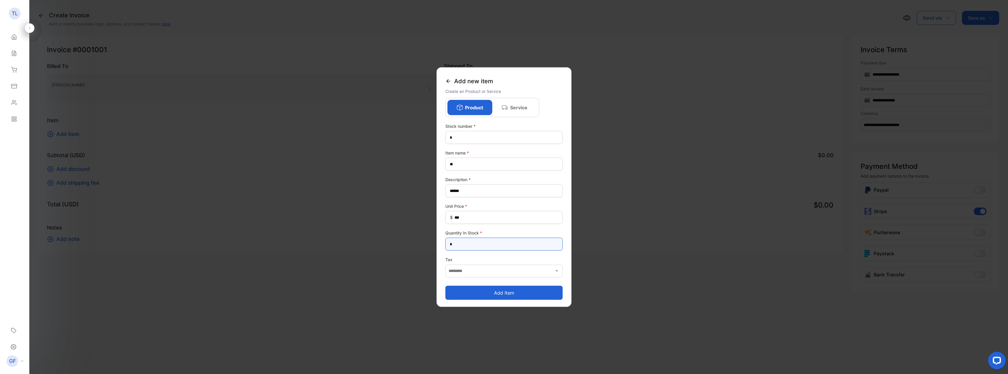
type Stock-inputQuantityInStock "*"
click at [496, 292] on button "Add item" at bounding box center [504, 293] width 117 height 14
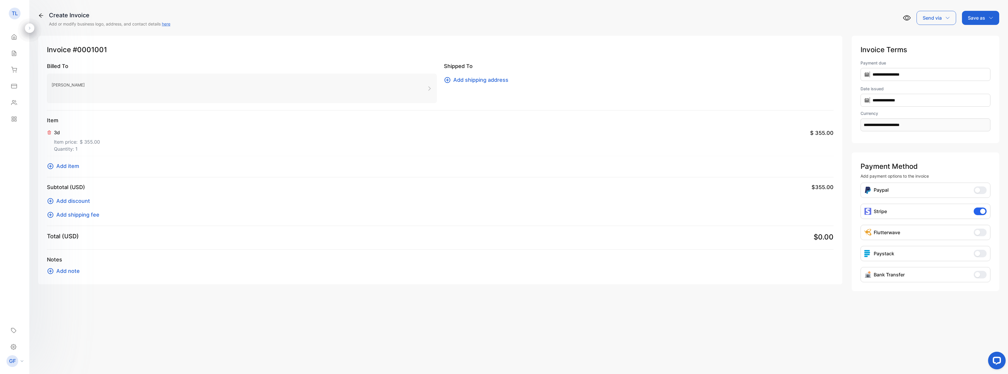
click at [693, 279] on div "Invoice #0001001 Billed To [PERSON_NAME] Shipped To Add shipping address Item 3…" at bounding box center [440, 160] width 805 height 249
click at [941, 20] on p "Send via" at bounding box center [932, 17] width 19 height 7
click at [933, 38] on div "Email" at bounding box center [935, 37] width 36 height 12
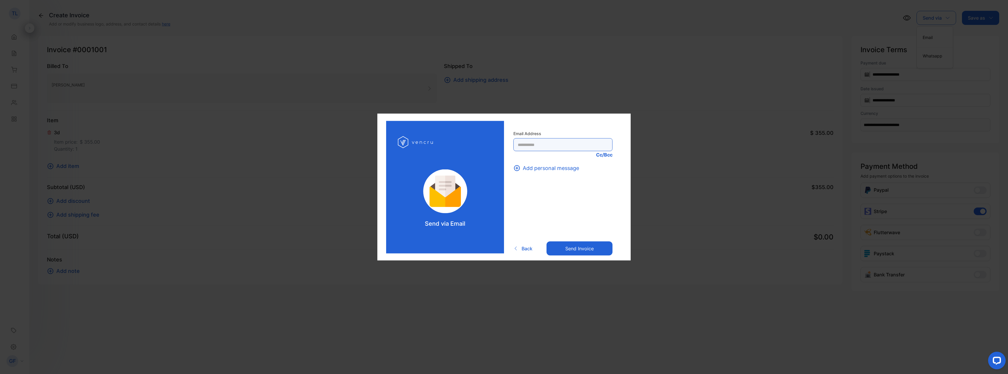
click at [573, 140] on Address-inputrecipient "text" at bounding box center [563, 144] width 99 height 13
click at [538, 141] on Address-inputrecipient "text" at bounding box center [563, 144] width 99 height 13
paste Address-inputrecipient "**********"
type Address-inputrecipient "**********"
click at [588, 248] on button "Send invoice" at bounding box center [580, 248] width 66 height 14
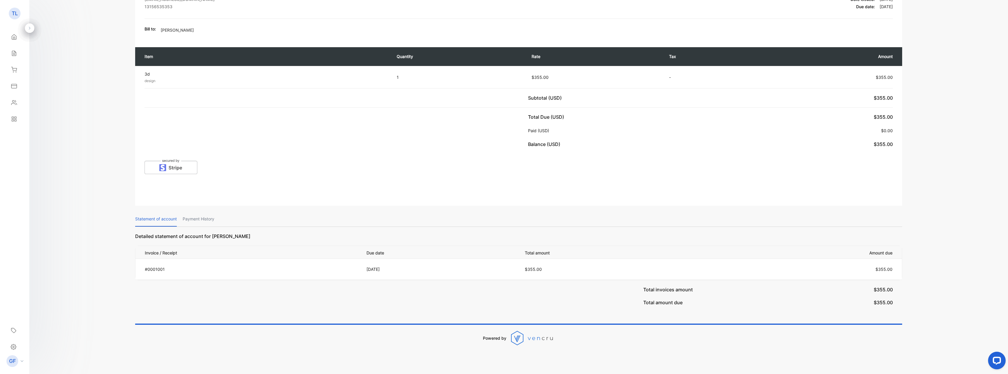
scroll to position [79, 0]
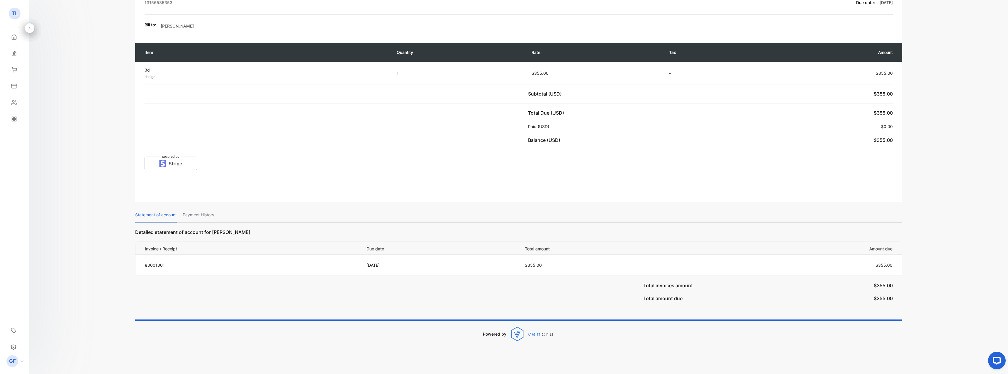
click at [172, 167] on img at bounding box center [171, 162] width 53 height 16
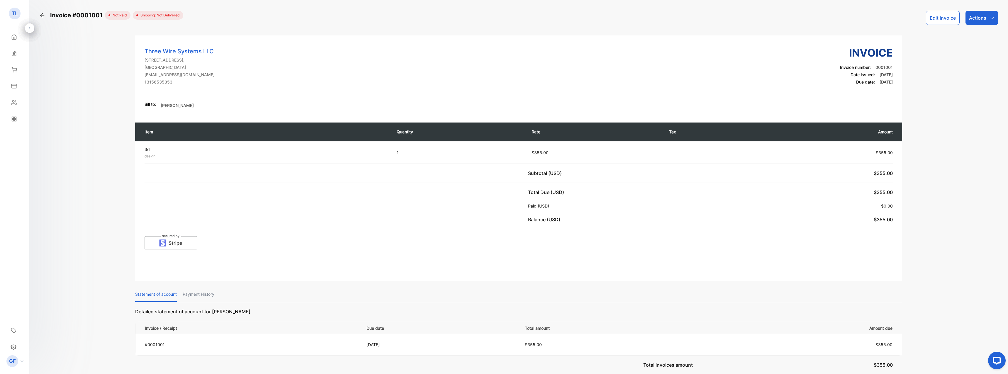
click at [983, 21] on div "Actions" at bounding box center [982, 18] width 33 height 14
click at [979, 39] on div "Record payment" at bounding box center [969, 37] width 58 height 12
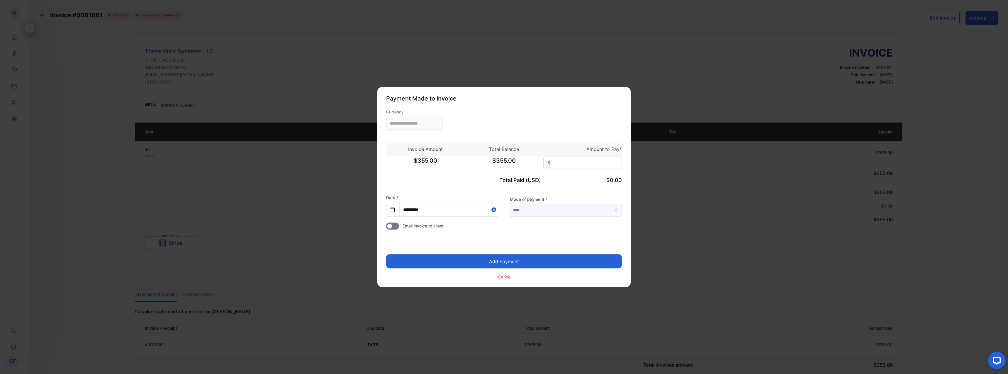
click at [555, 212] on input "text" at bounding box center [566, 210] width 112 height 13
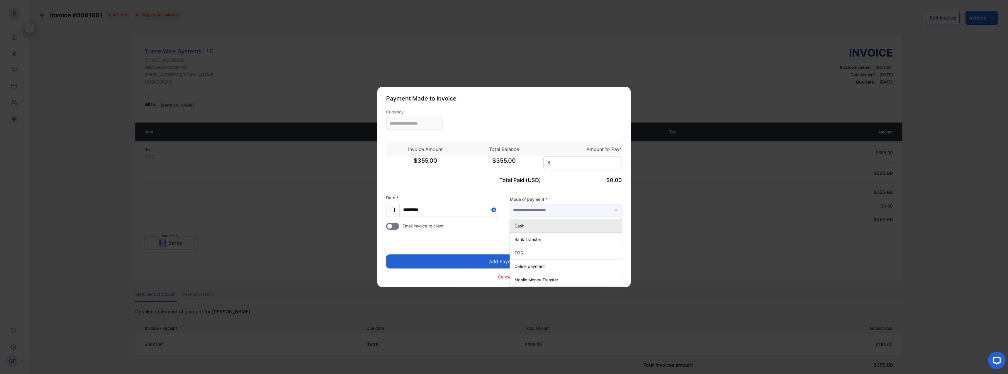
type input "**********"
click at [551, 242] on div "Bank Transfer" at bounding box center [566, 239] width 112 height 9
type input "**********"
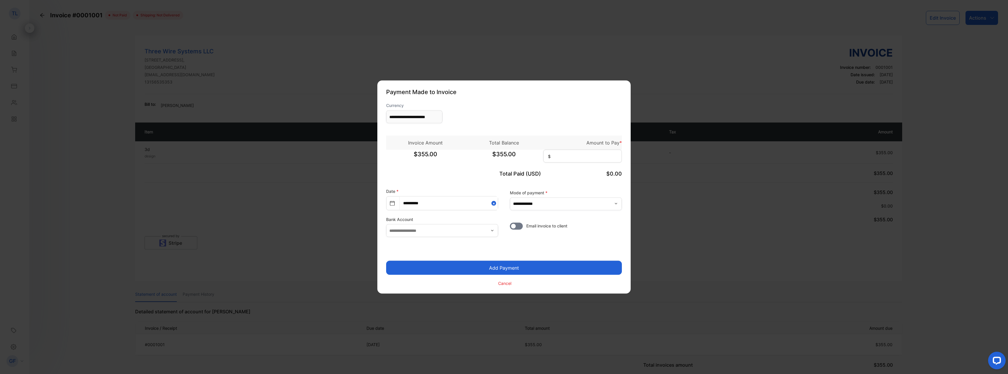
click at [509, 283] on p "Cancel" at bounding box center [504, 283] width 13 height 6
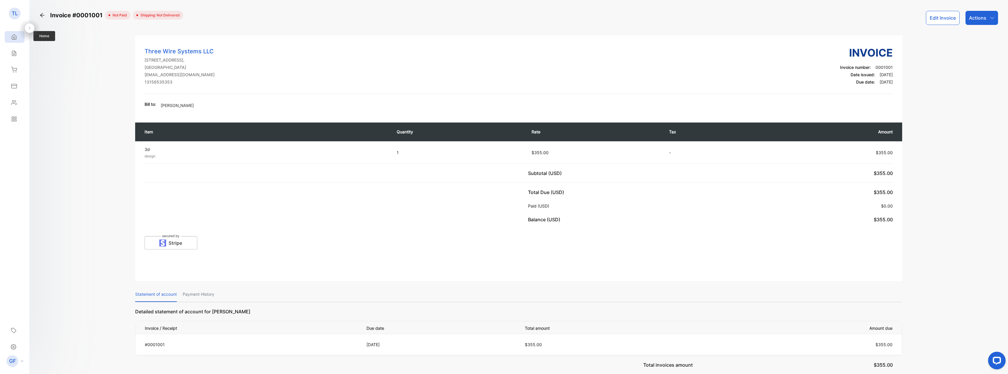
click at [11, 38] on div "Home" at bounding box center [13, 37] width 8 height 6
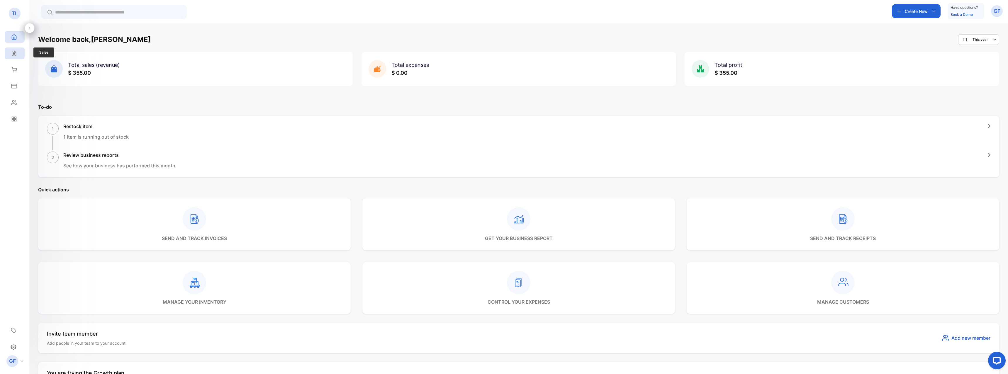
click at [14, 53] on icon at bounding box center [14, 53] width 6 height 6
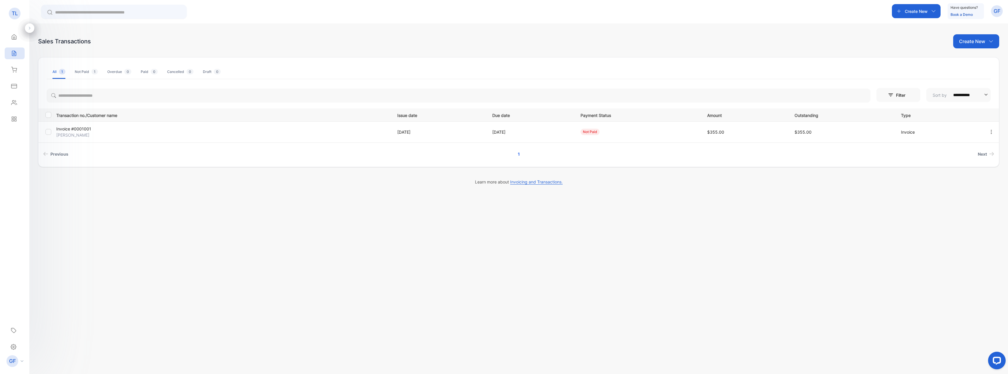
click at [993, 131] on icon "button" at bounding box center [991, 131] width 5 height 5
click at [231, 132] on td "Invoice #0001001 [PERSON_NAME]" at bounding box center [222, 131] width 336 height 21
click at [50, 134] on div at bounding box center [48, 132] width 6 height 6
click at [990, 130] on icon "button" at bounding box center [991, 131] width 5 height 5
click at [971, 166] on span "Record payment" at bounding box center [974, 165] width 37 height 7
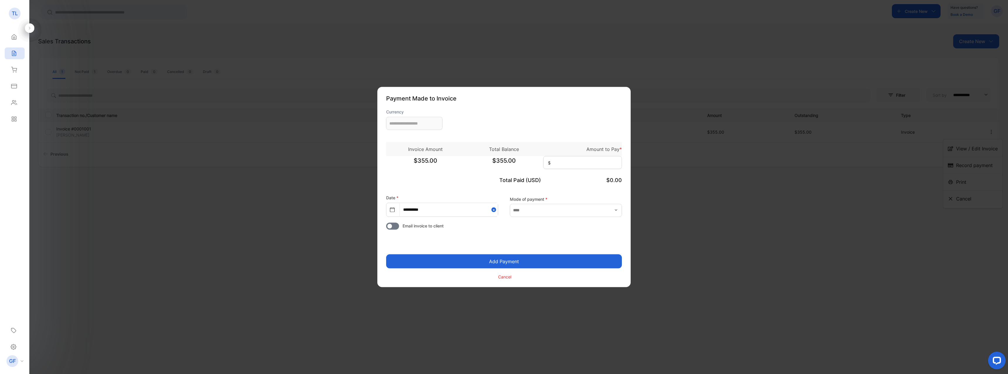
type input "**********"
click at [552, 211] on input "text" at bounding box center [566, 210] width 112 height 13
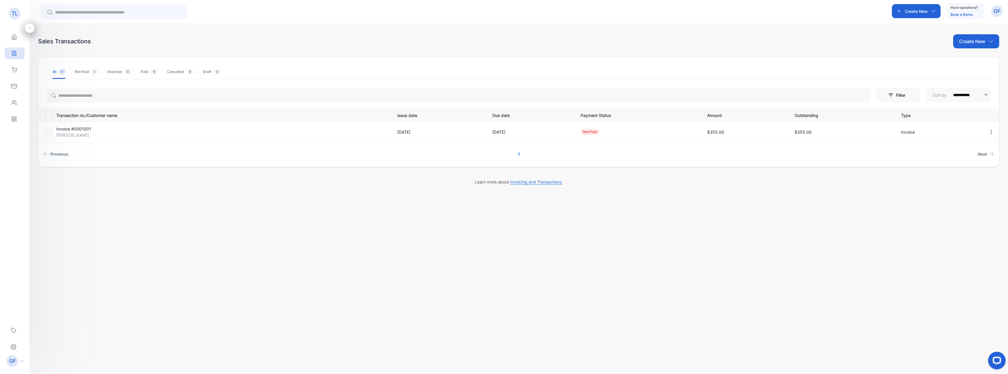
click at [992, 133] on icon "button" at bounding box center [991, 131] width 5 height 5
click at [979, 151] on span "View / Edit Invoice" at bounding box center [977, 148] width 42 height 7
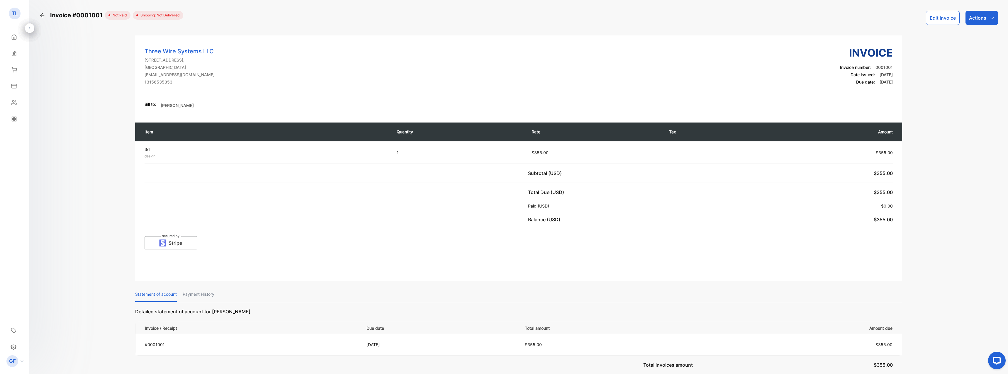
click at [984, 21] on div "Actions" at bounding box center [982, 18] width 33 height 14
click at [969, 95] on div "Share via link" at bounding box center [969, 93] width 58 height 12
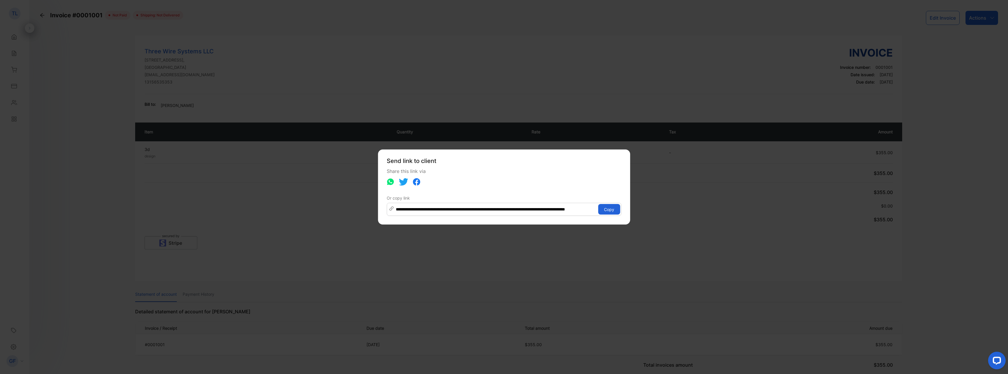
click at [612, 207] on button "Copy" at bounding box center [609, 209] width 22 height 11
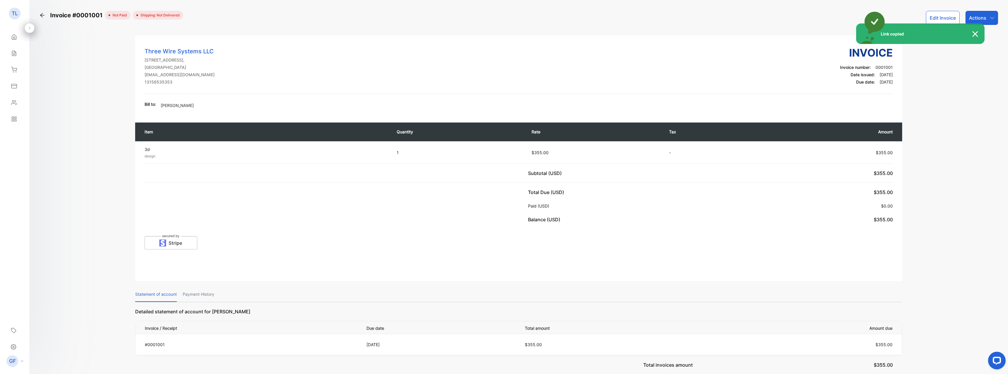
click at [253, 106] on div "Link copied" at bounding box center [504, 187] width 1008 height 374
click at [13, 8] on div "TL" at bounding box center [15, 14] width 12 height 12
click at [15, 13] on p "TL" at bounding box center [15, 14] width 6 height 8
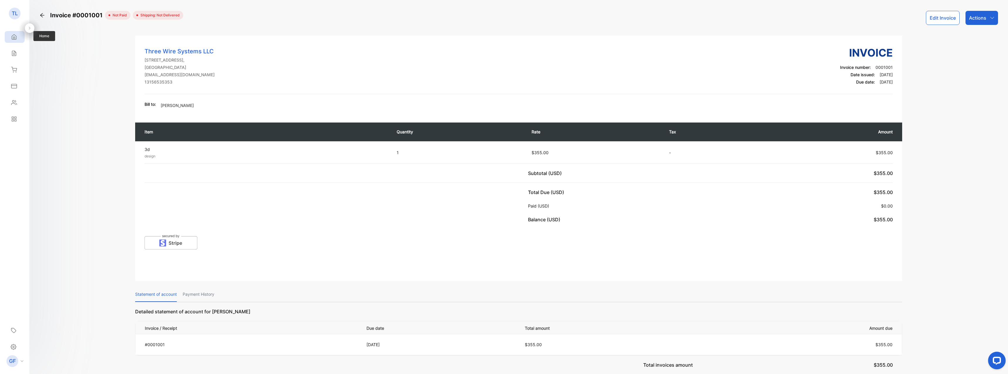
click at [14, 33] on div "Home" at bounding box center [15, 37] width 20 height 12
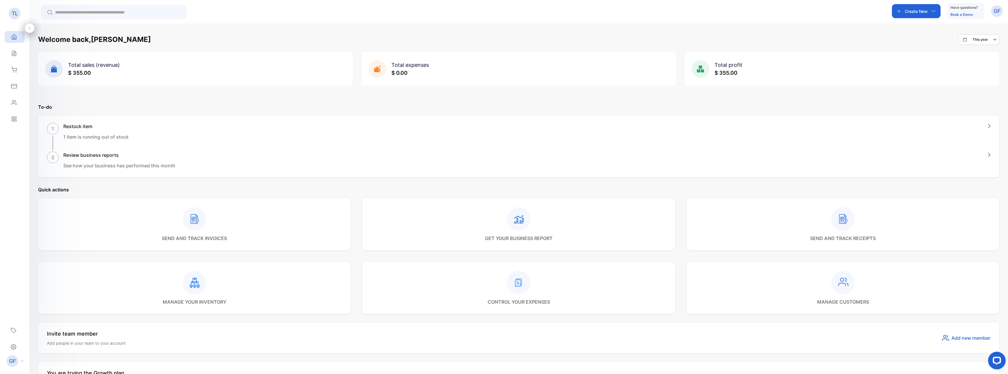
click at [925, 9] on p "Create New" at bounding box center [916, 11] width 23 height 6
click at [1004, 11] on div "Create New Have questions? Book a Demo GF" at bounding box center [518, 11] width 979 height 23
click at [1000, 13] on p "GF" at bounding box center [997, 11] width 7 height 8
click at [283, 288] on div "manage your inventory" at bounding box center [194, 288] width 313 height 52
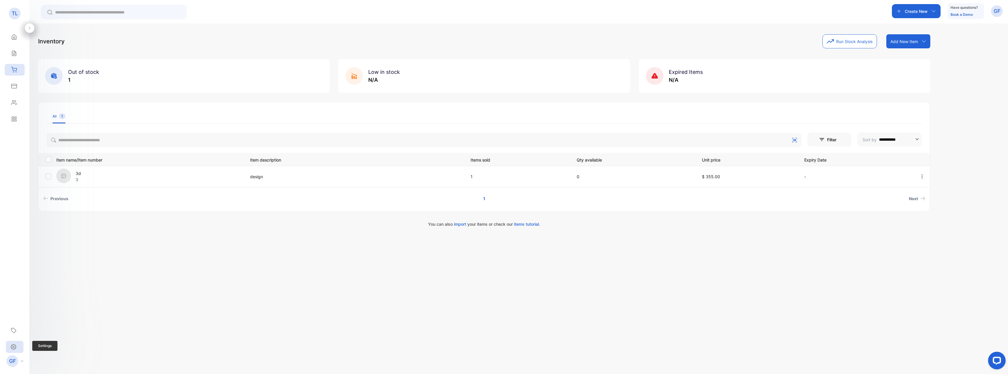
click at [12, 347] on icon at bounding box center [14, 347] width 6 height 6
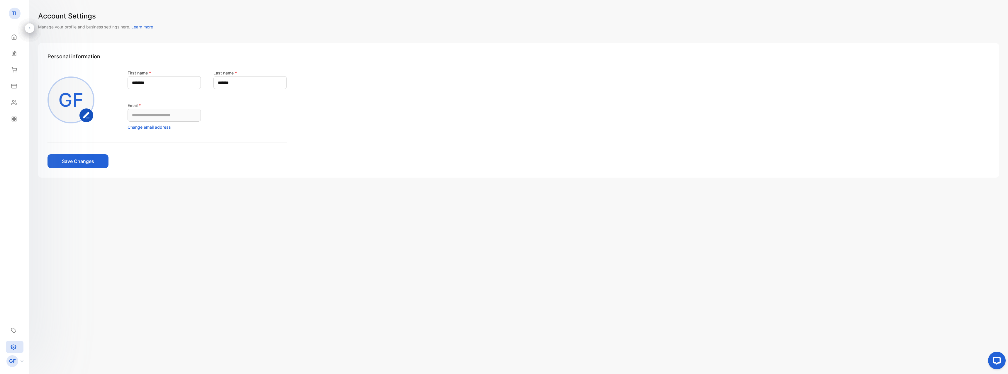
click at [14, 363] on p "GF" at bounding box center [12, 362] width 7 height 8
click at [17, 117] on div "Reports" at bounding box center [15, 119] width 20 height 12
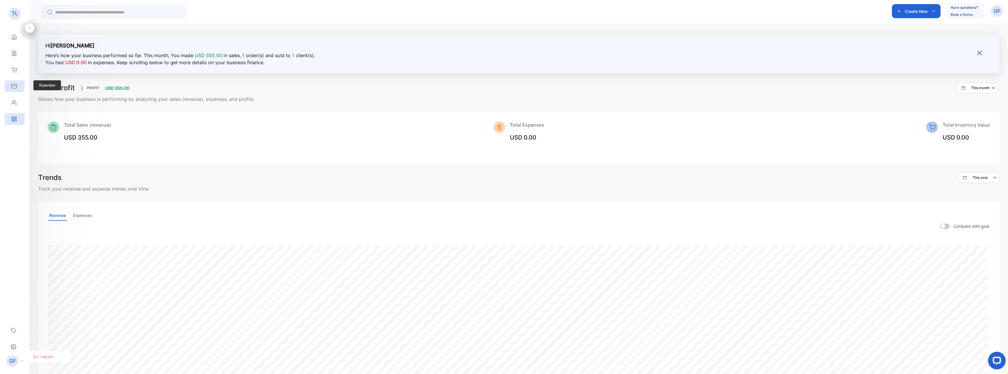
click at [15, 86] on icon at bounding box center [13, 86] width 5 height 4
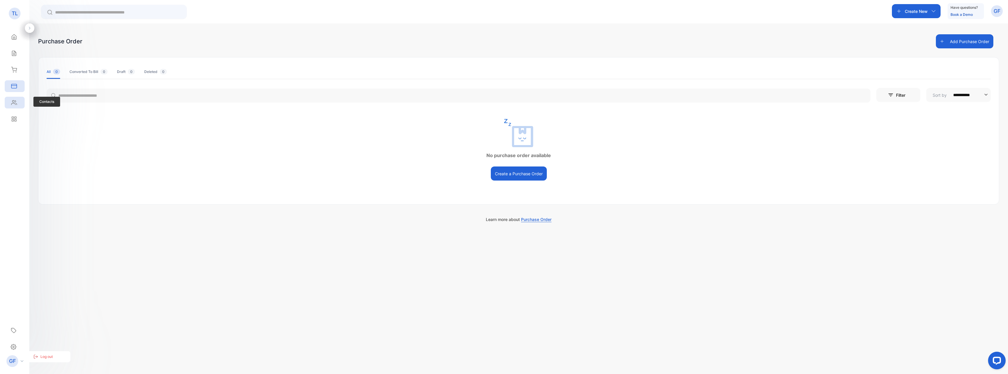
click at [15, 99] on div "Contacts" at bounding box center [15, 103] width 20 height 12
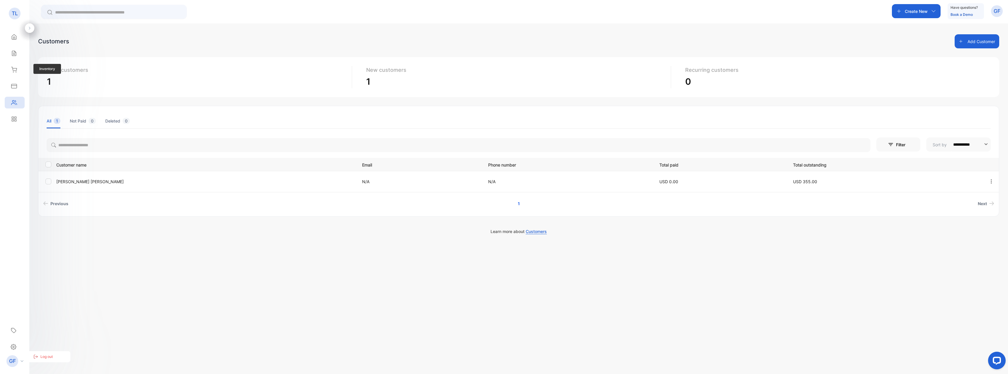
click at [11, 78] on div "Inventory Inventory" at bounding box center [15, 70] width 20 height 16
click at [11, 85] on div "Expenses" at bounding box center [13, 86] width 8 height 6
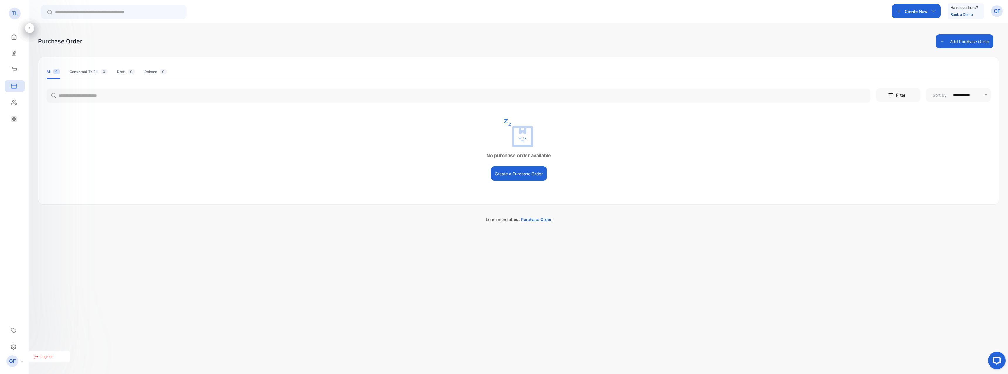
click at [87, 74] on div "Converted To Bill 0" at bounding box center [89, 71] width 38 height 5
click at [509, 171] on button "Create a Purchase Order" at bounding box center [519, 174] width 56 height 14
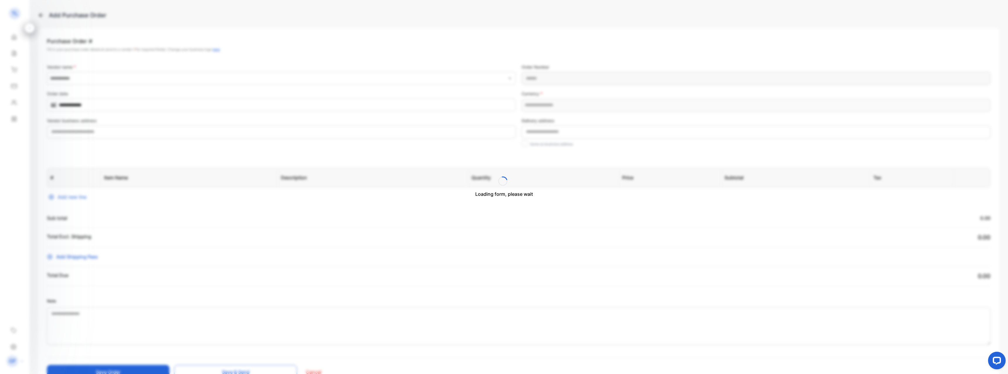
type Number-inputPurchaseOrderNumber "**********"
type input "**********"
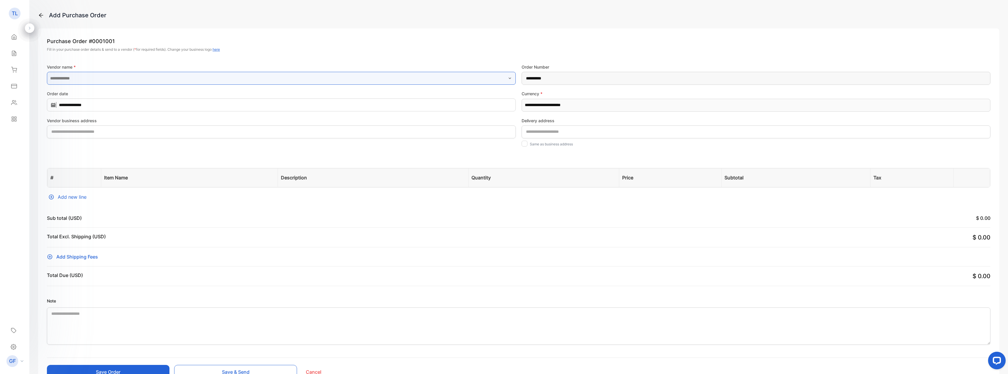
click at [101, 76] on input "text" at bounding box center [281, 78] width 469 height 13
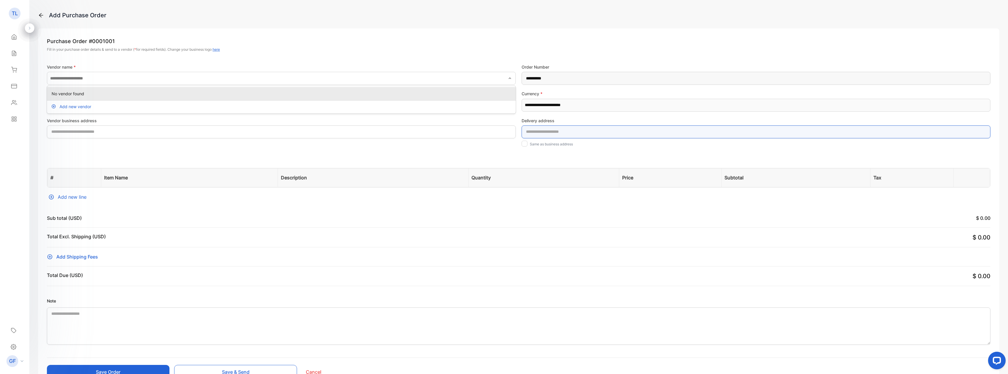
click at [565, 128] on address-inputWareHouseAddress "text" at bounding box center [756, 132] width 469 height 13
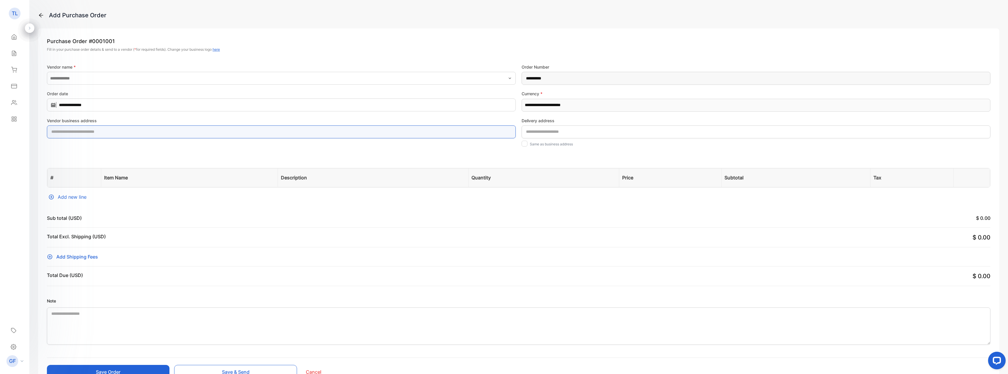
drag, startPoint x: 123, startPoint y: 125, endPoint x: 120, endPoint y: 126, distance: 3.3
click at [123, 126] on address-inputShippingAddress "text" at bounding box center [281, 132] width 469 height 13
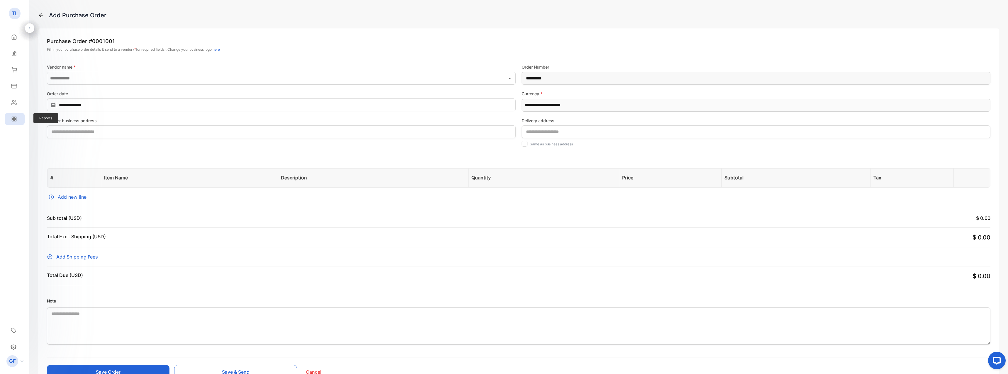
click at [14, 117] on icon at bounding box center [13, 118] width 2 height 2
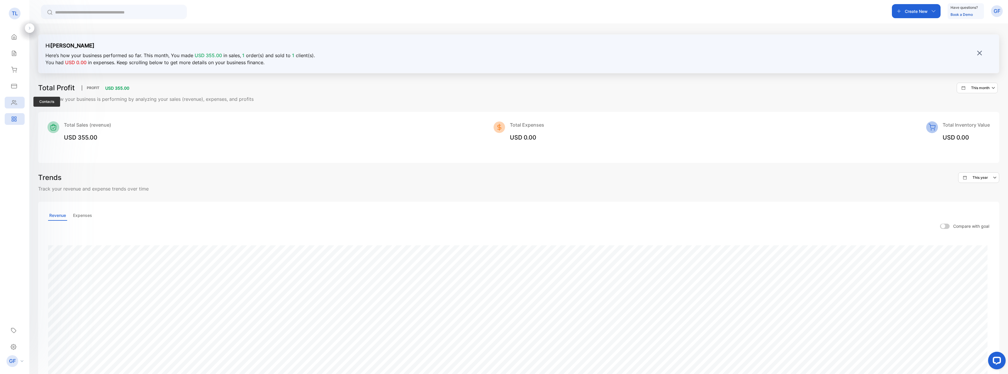
click at [15, 101] on icon at bounding box center [14, 103] width 6 height 6
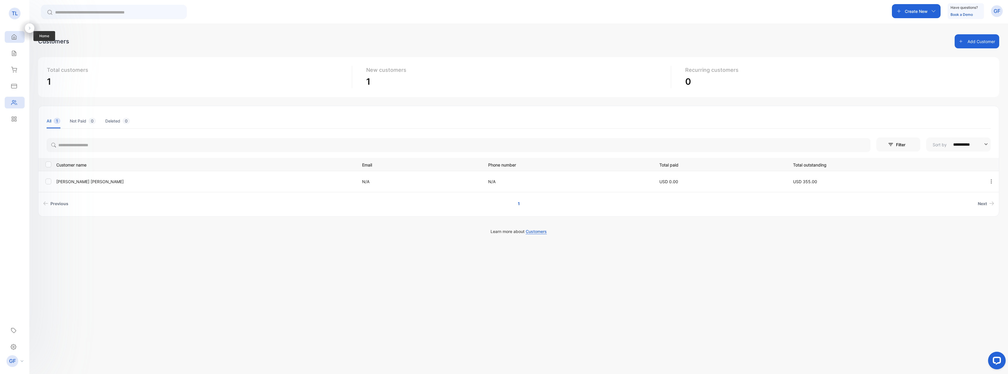
click at [15, 34] on icon at bounding box center [14, 37] width 6 height 6
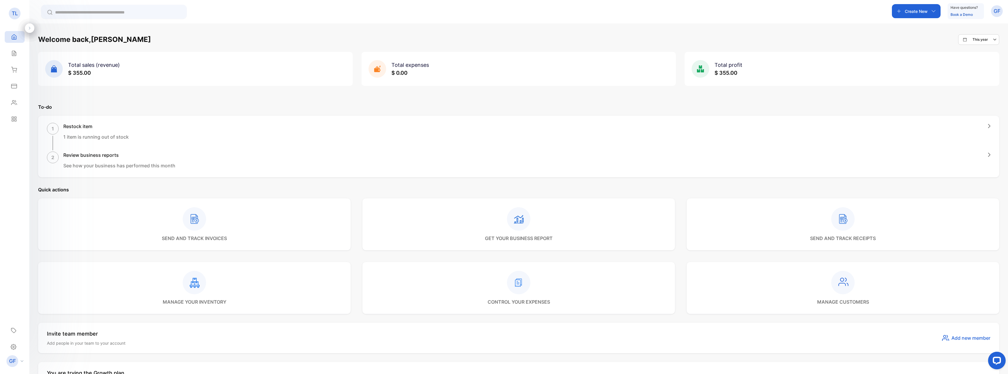
click at [31, 25] on div at bounding box center [29, 27] width 9 height 9
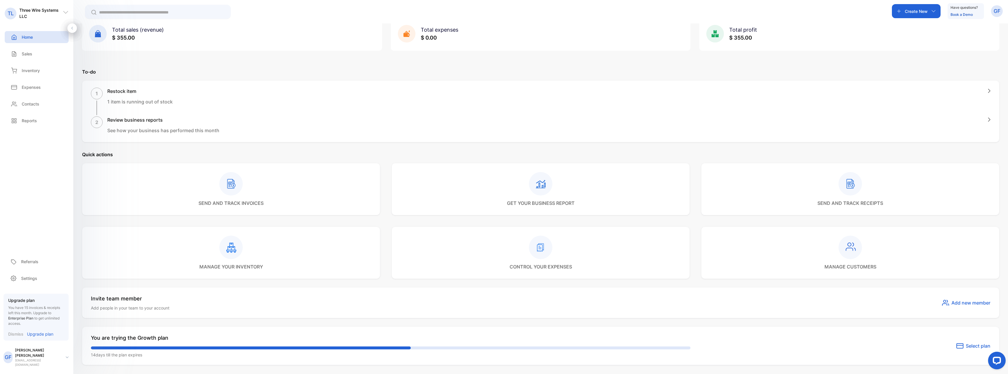
scroll to position [117, 0]
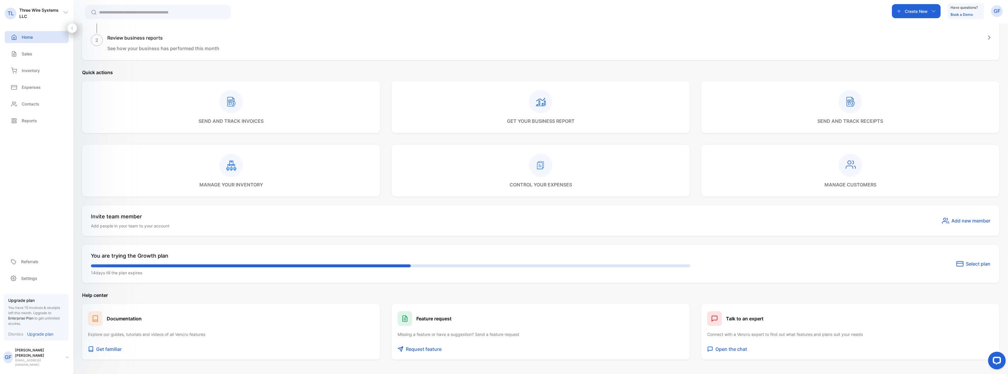
click at [983, 266] on span "Select plan" at bounding box center [978, 263] width 25 height 7
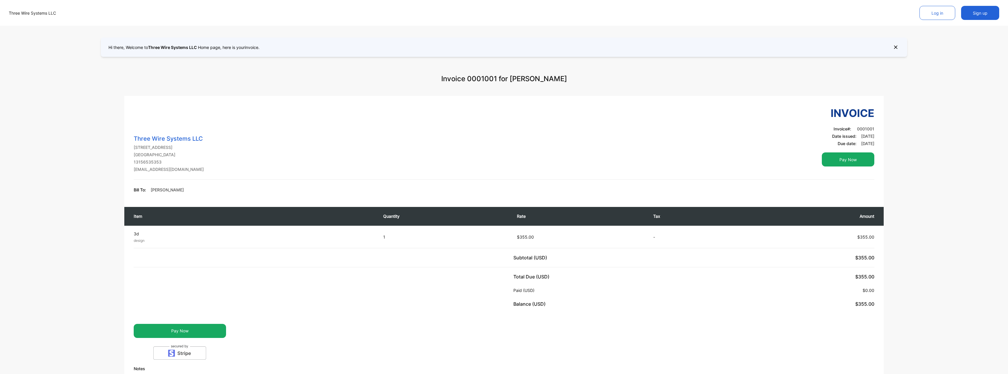
click at [852, 160] on button "Pay Now" at bounding box center [848, 160] width 53 height 14
